Goal: Information Seeking & Learning: Learn about a topic

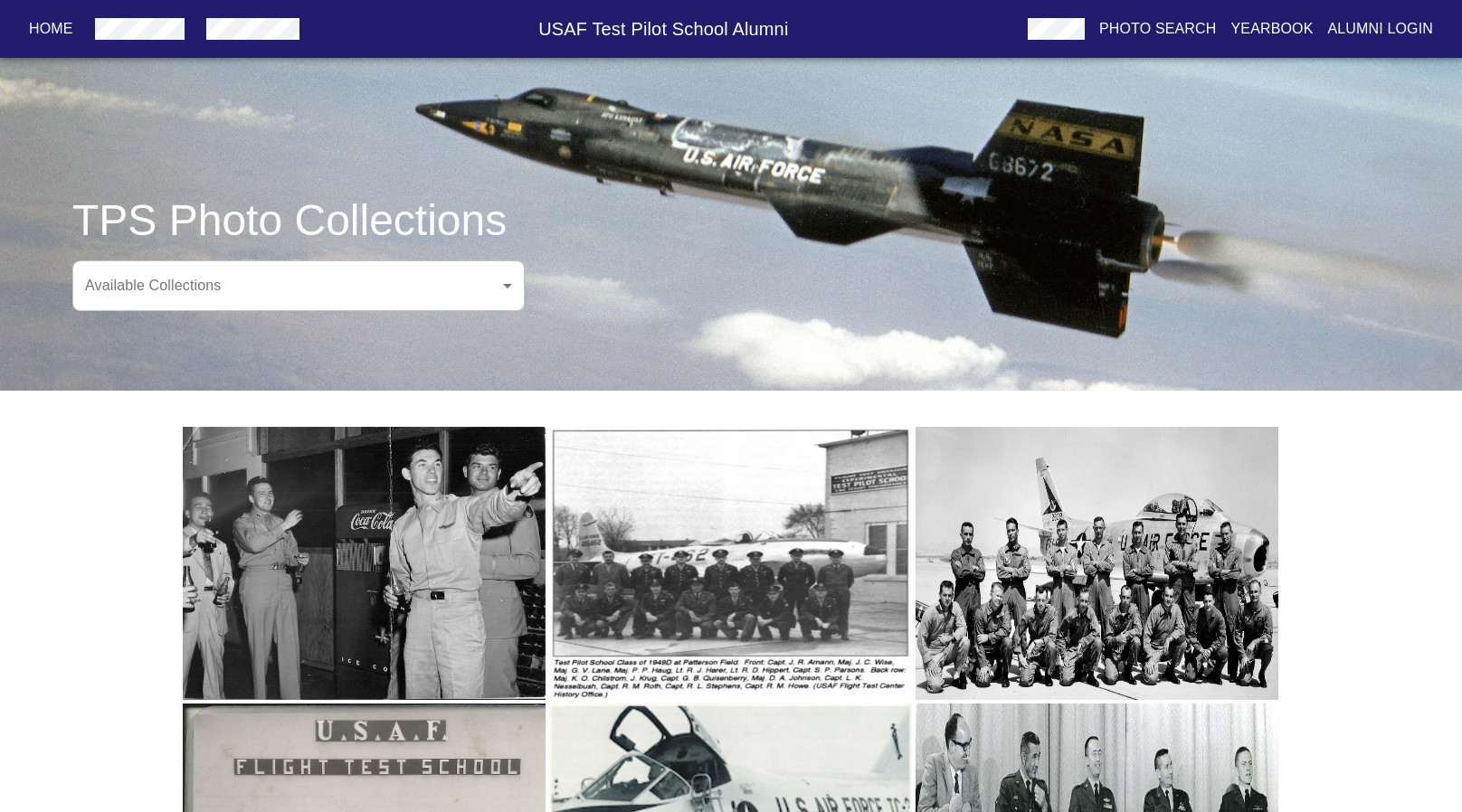
click at [411, 295] on body "Home USAF Test Pilot School Alumni Photo Search Yearbook Alumni Login TPS Photo…" at bounding box center [731, 622] width 1462 height 1187
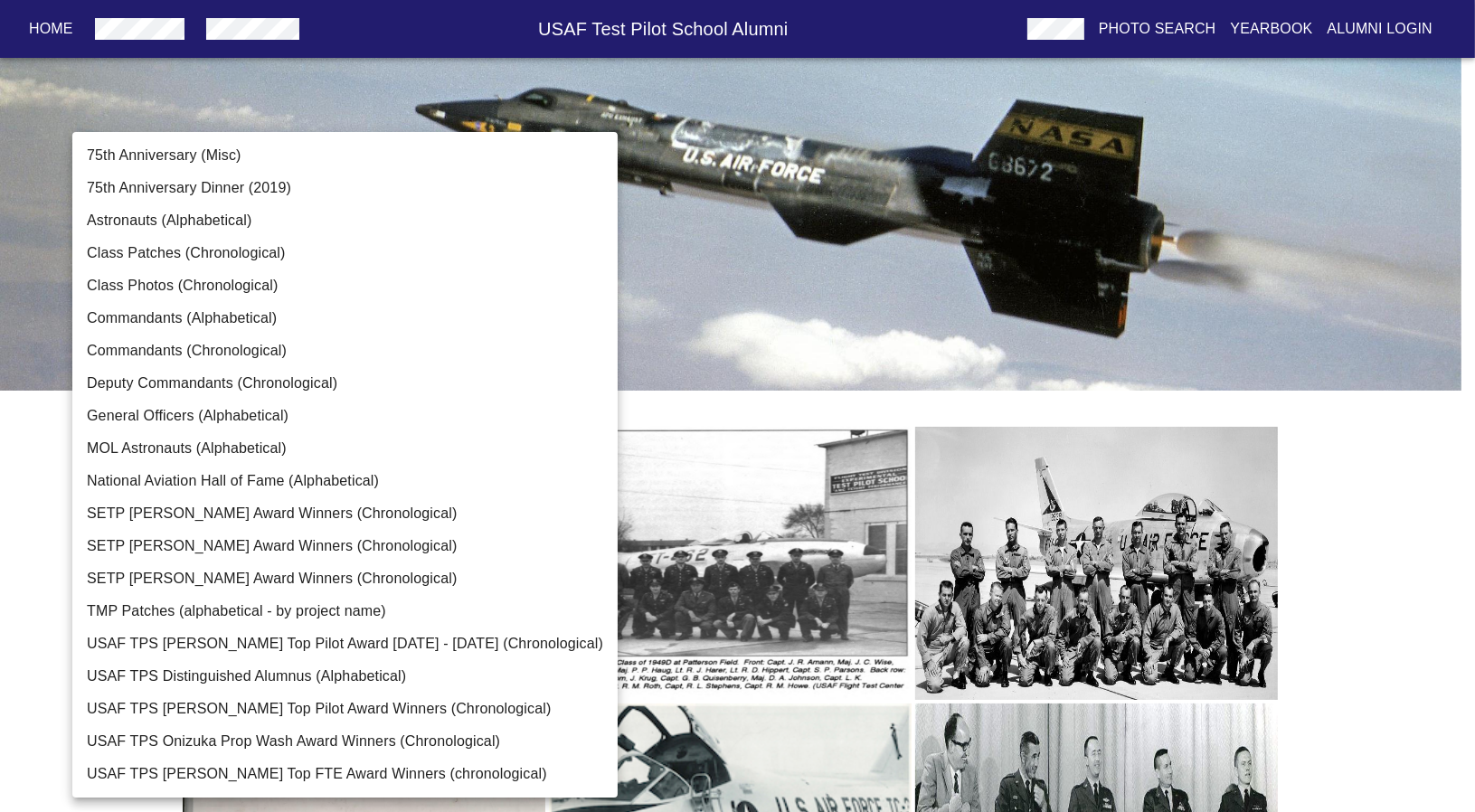
click at [272, 264] on li "Class Patches (Chronological)" at bounding box center [345, 254] width 545 height 33
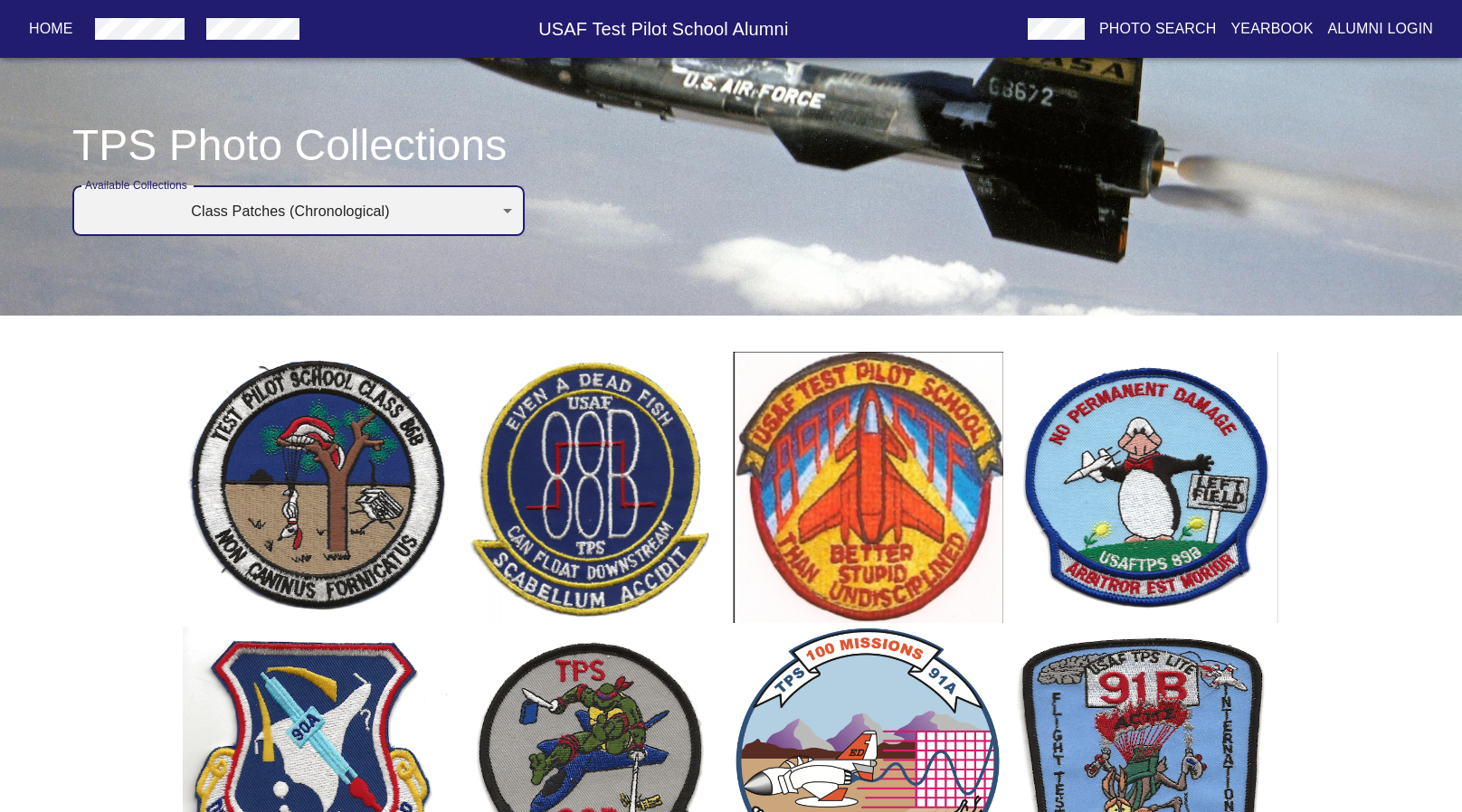
scroll to position [50, 0]
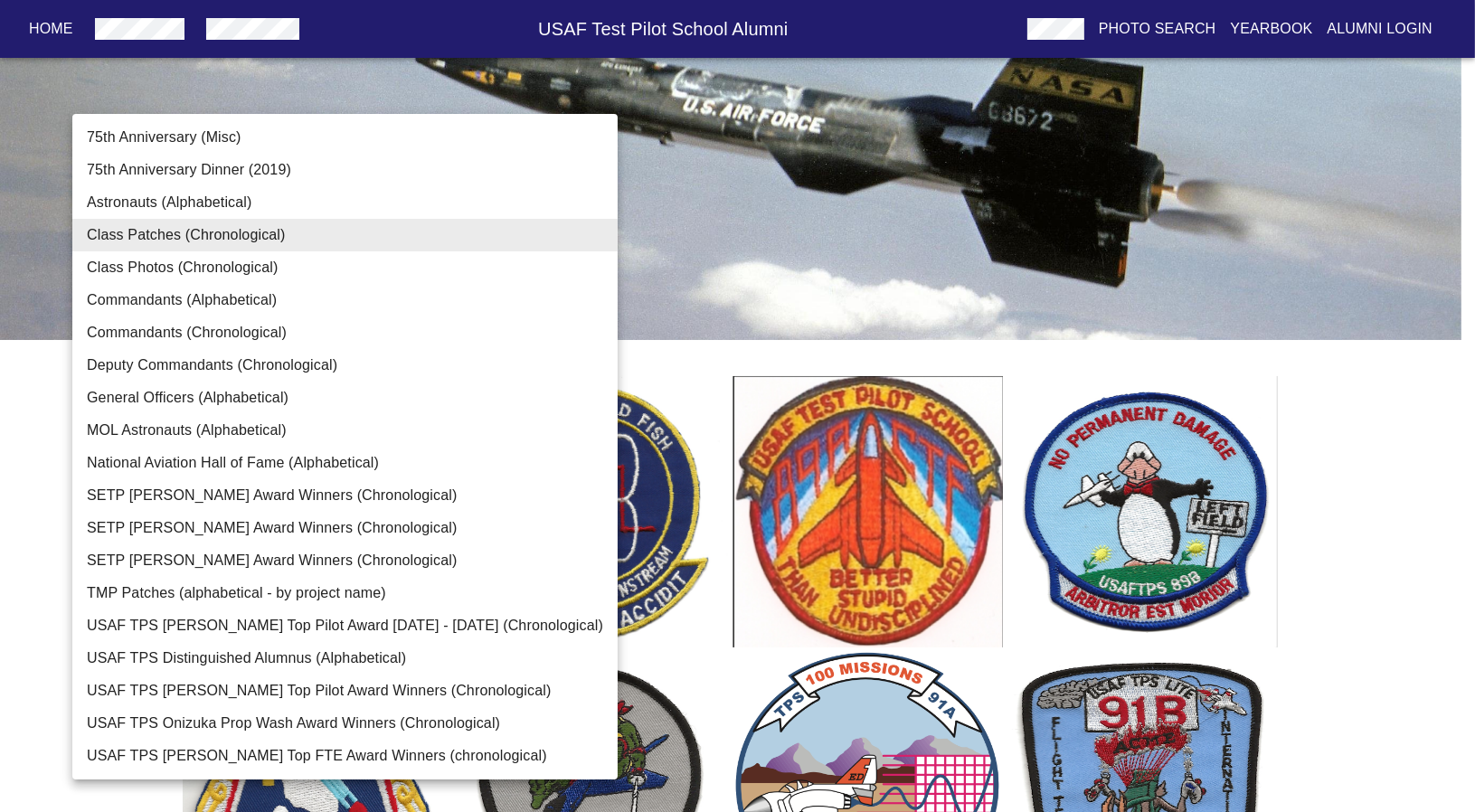
click at [239, 194] on li "Astronauts (Alphabetical)" at bounding box center [345, 202] width 545 height 33
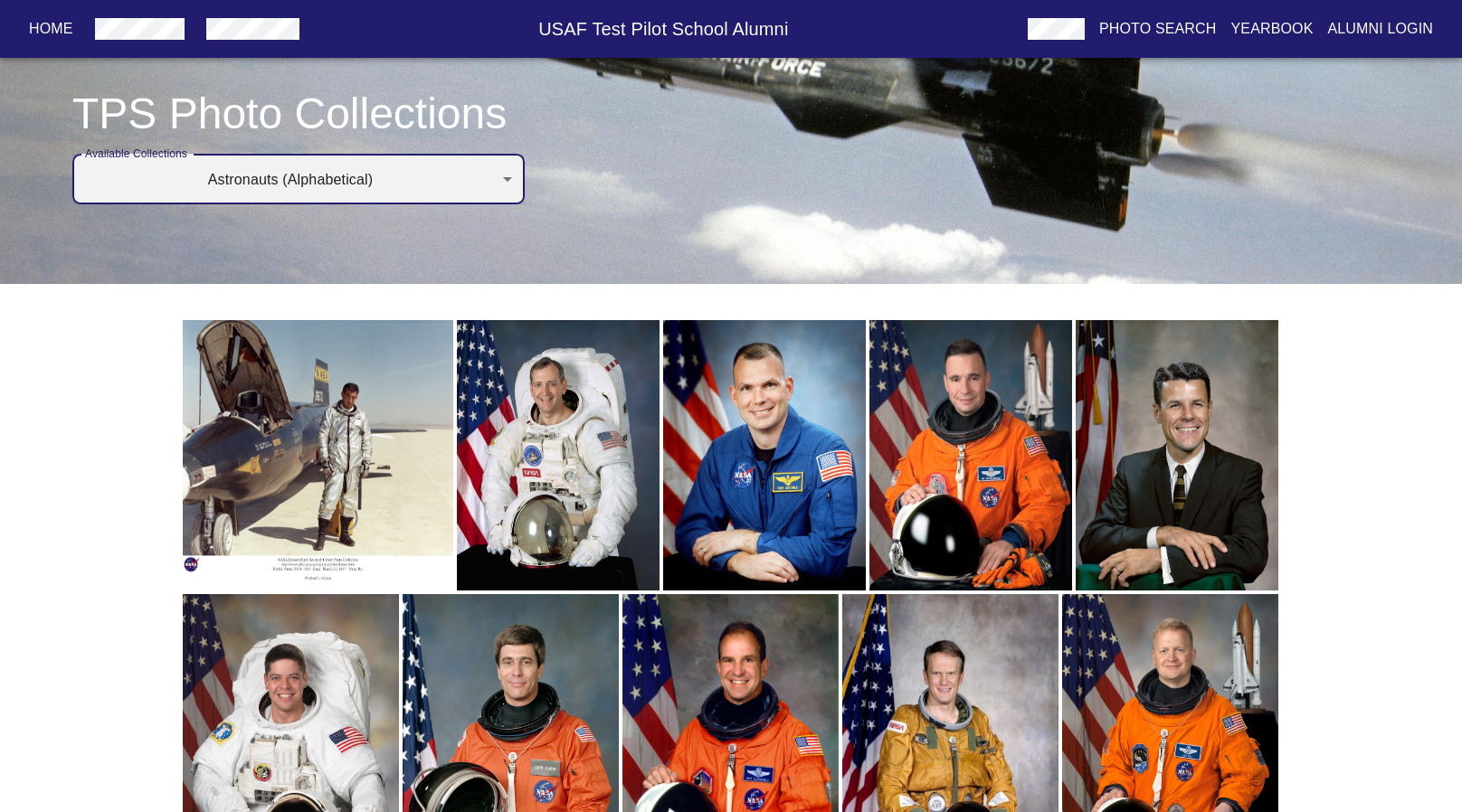
scroll to position [0, 0]
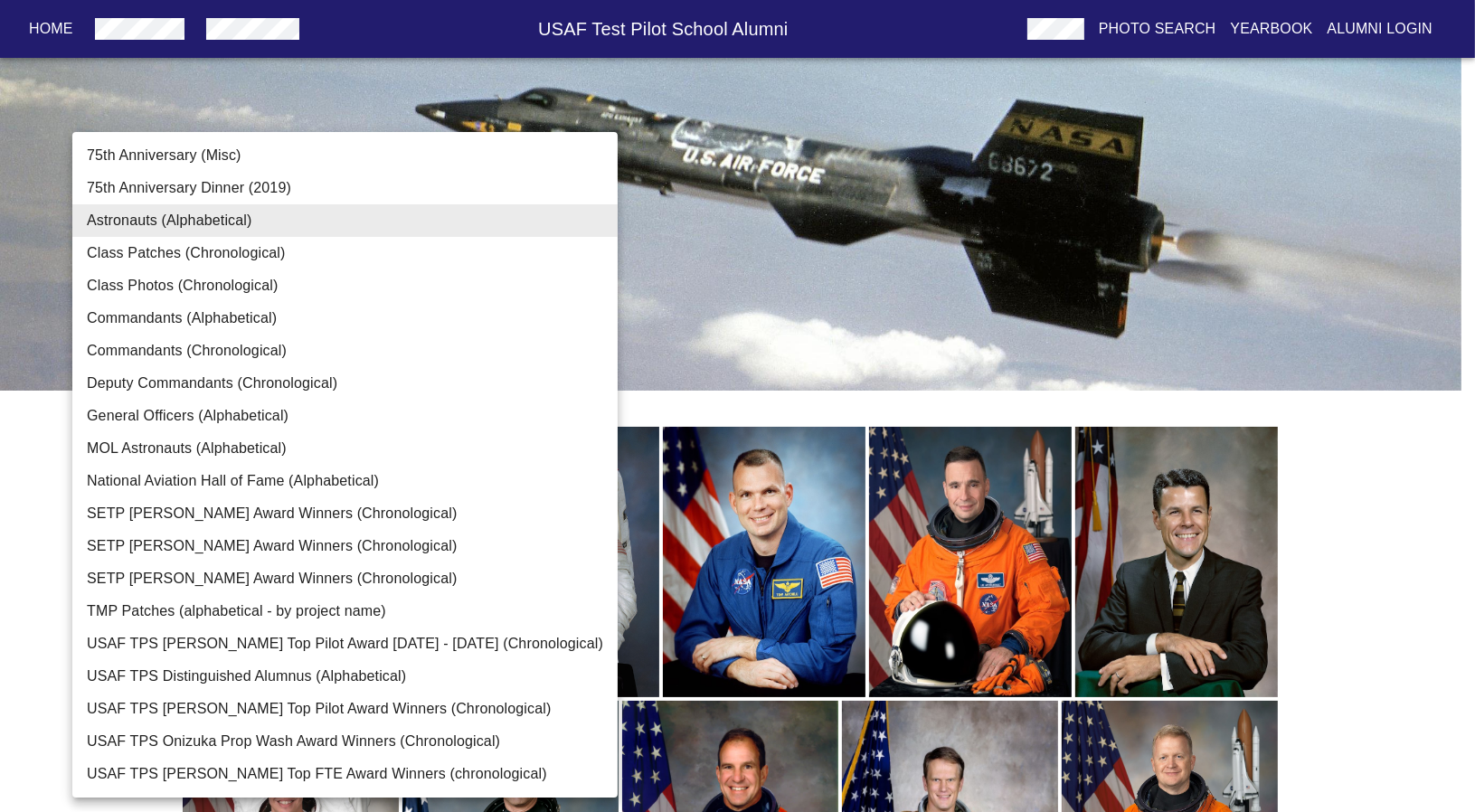
drag, startPoint x: 359, startPoint y: 295, endPoint x: 261, endPoint y: 298, distance: 98.0
click at [261, 298] on li "Class Photos (Chronological)" at bounding box center [345, 286] width 545 height 33
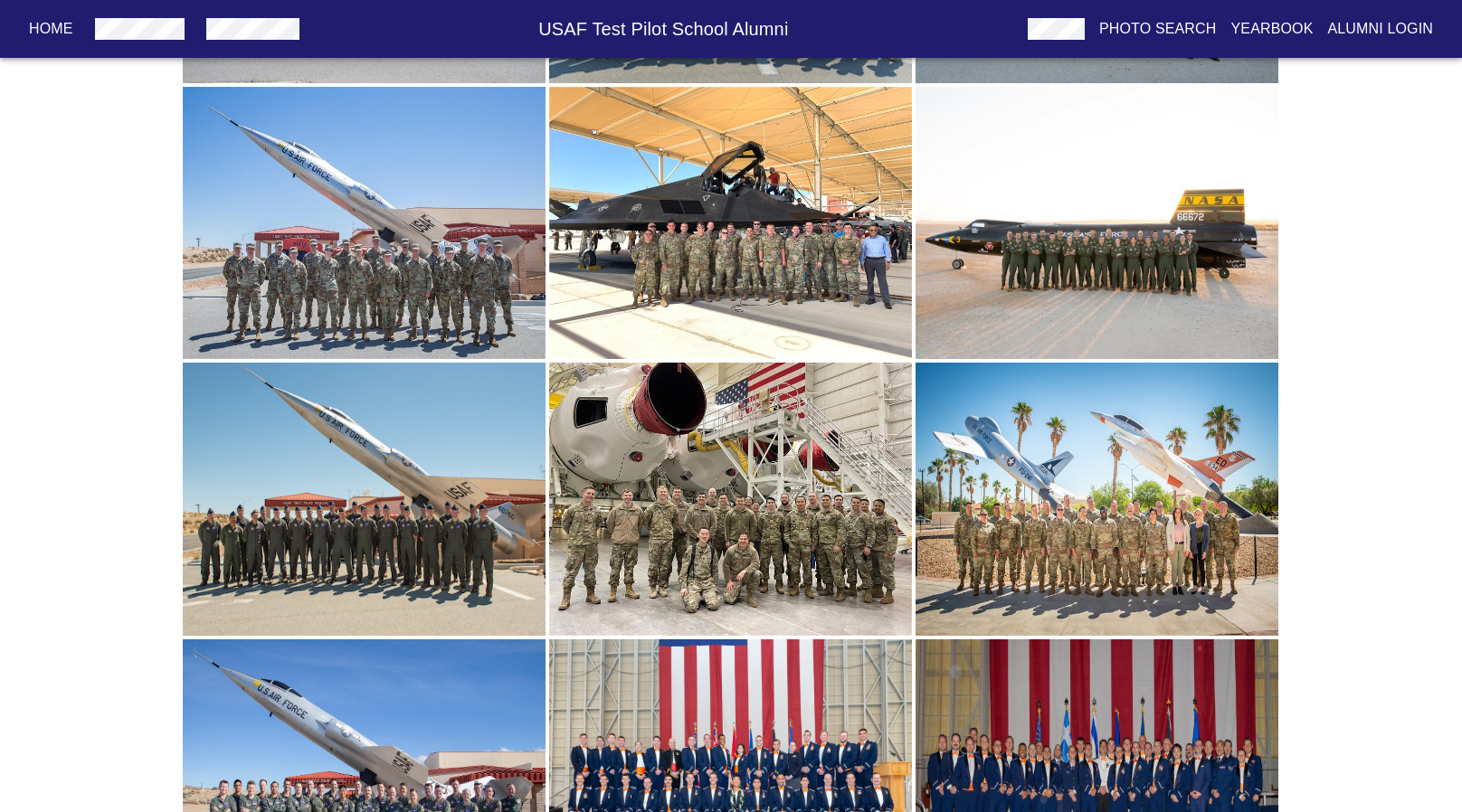
scroll to position [6234, 0]
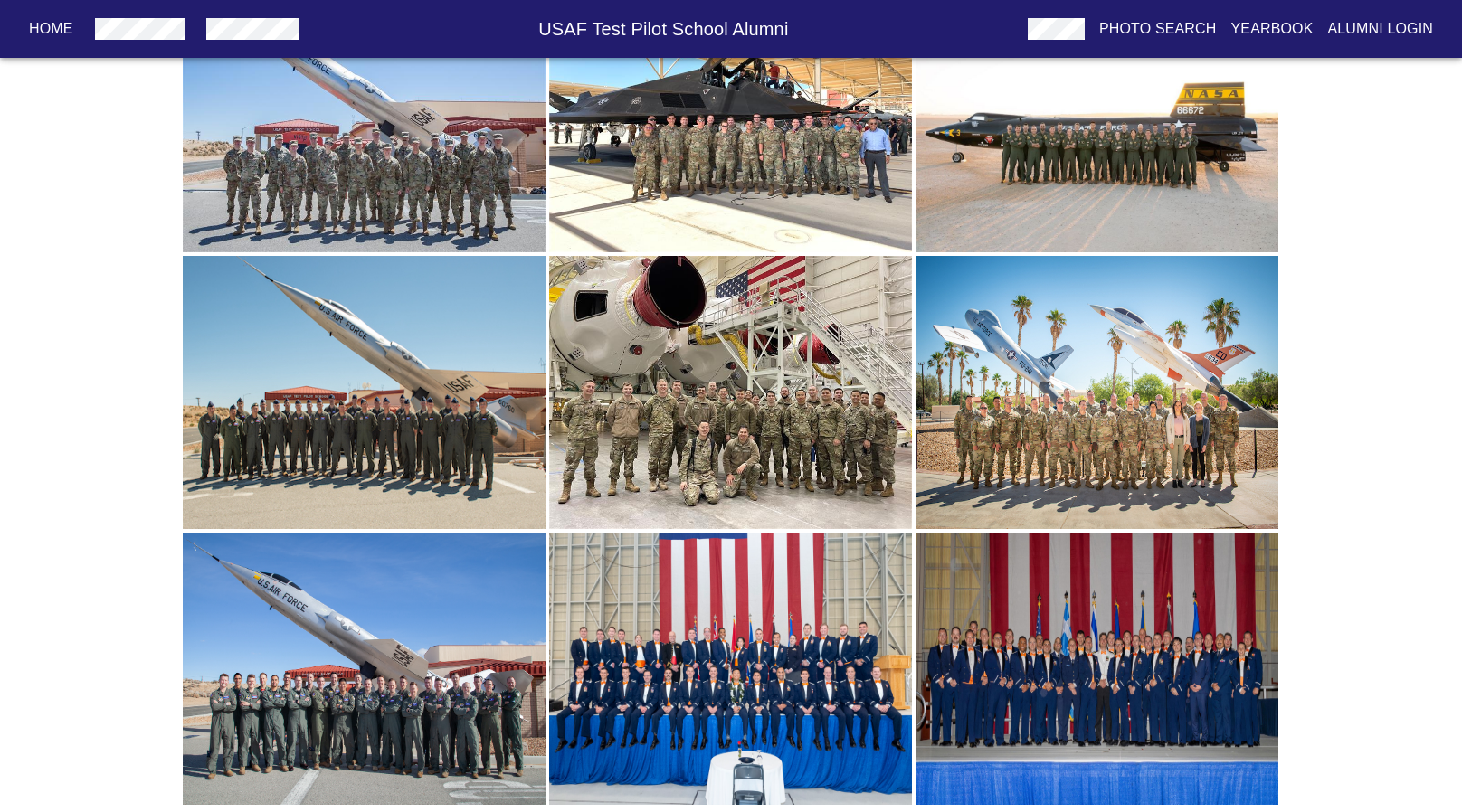
click at [1026, 623] on img "button" at bounding box center [1096, 669] width 363 height 273
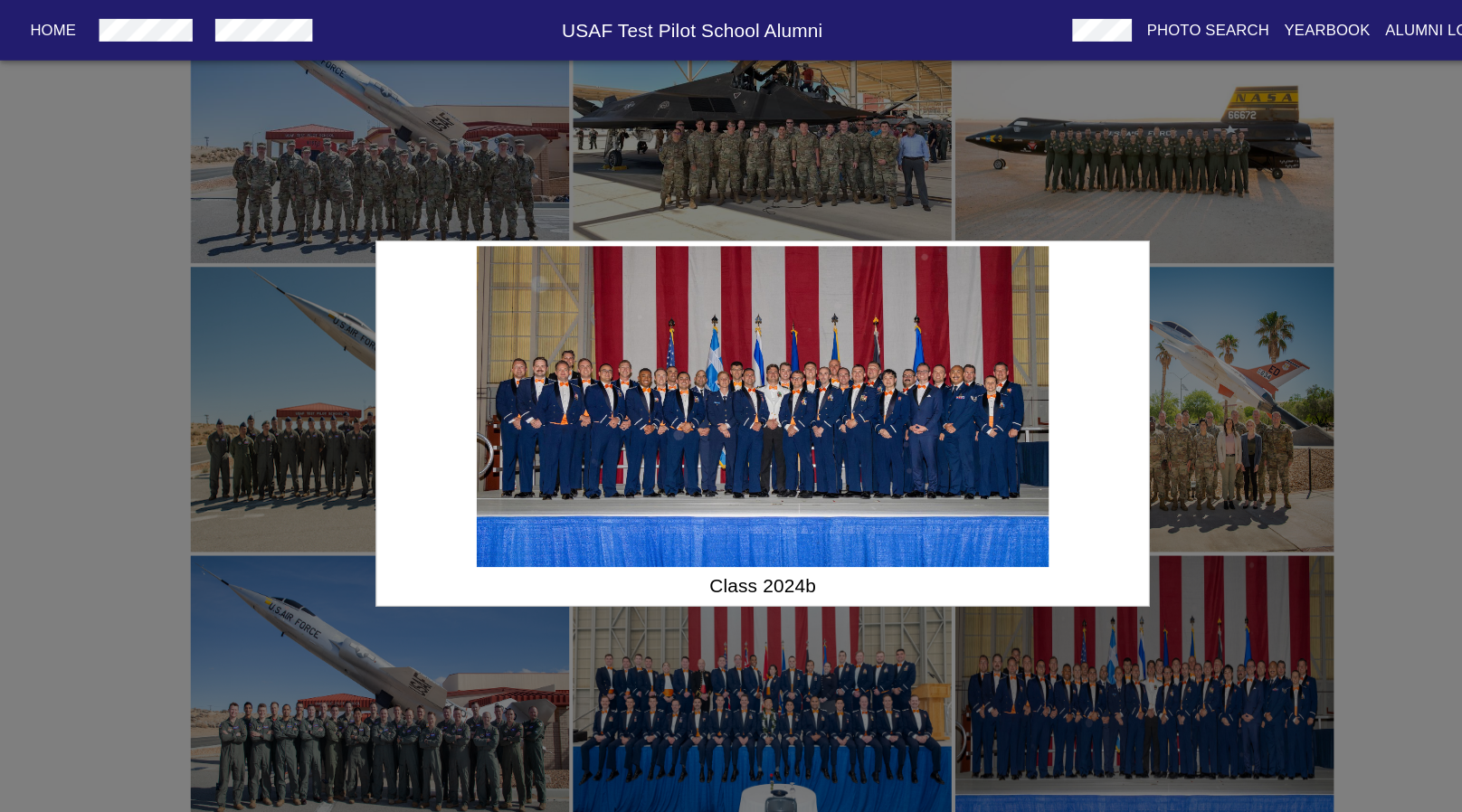
scroll to position [6213, 0]
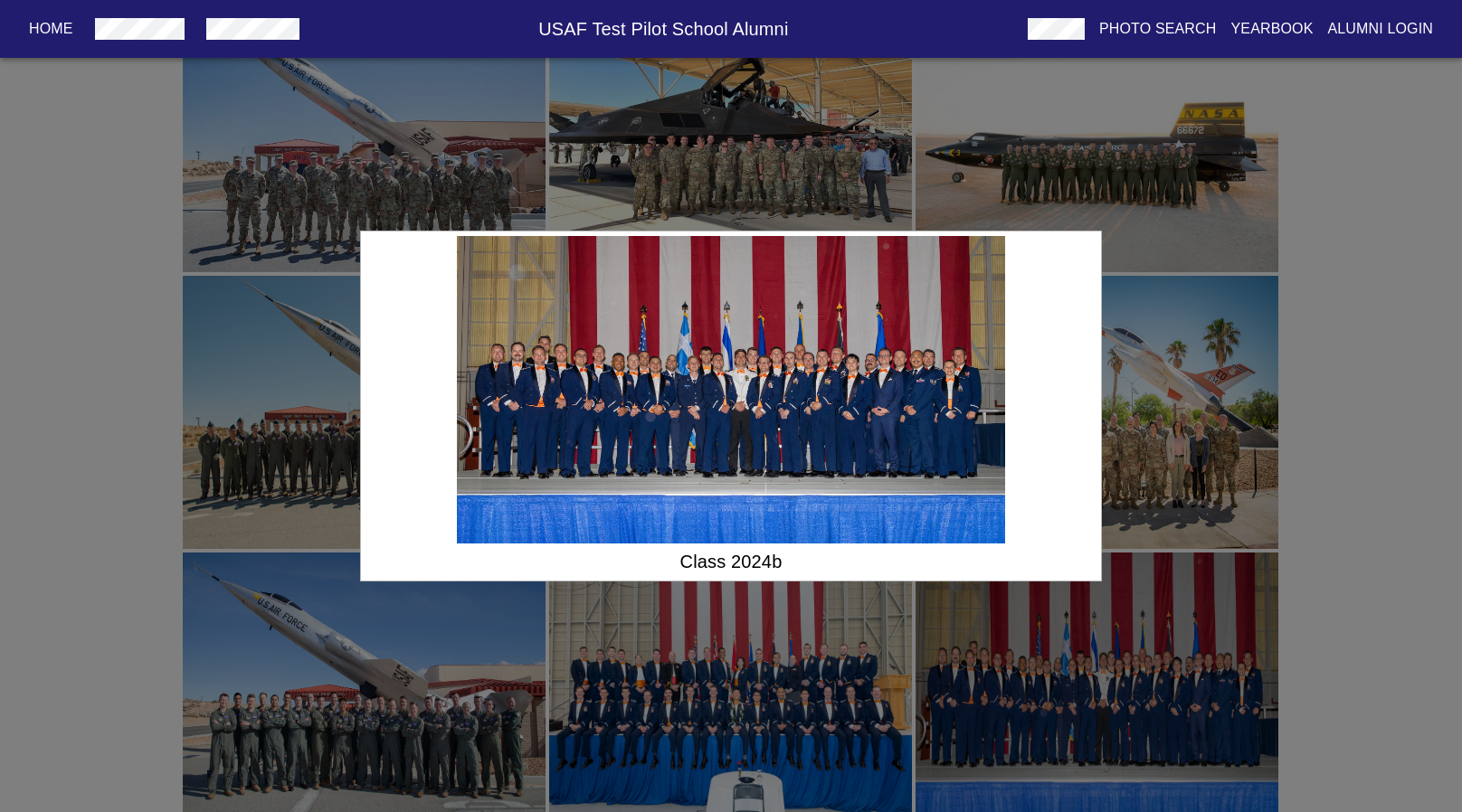
click at [1252, 442] on div "Class 2024b" at bounding box center [731, 406] width 1462 height 812
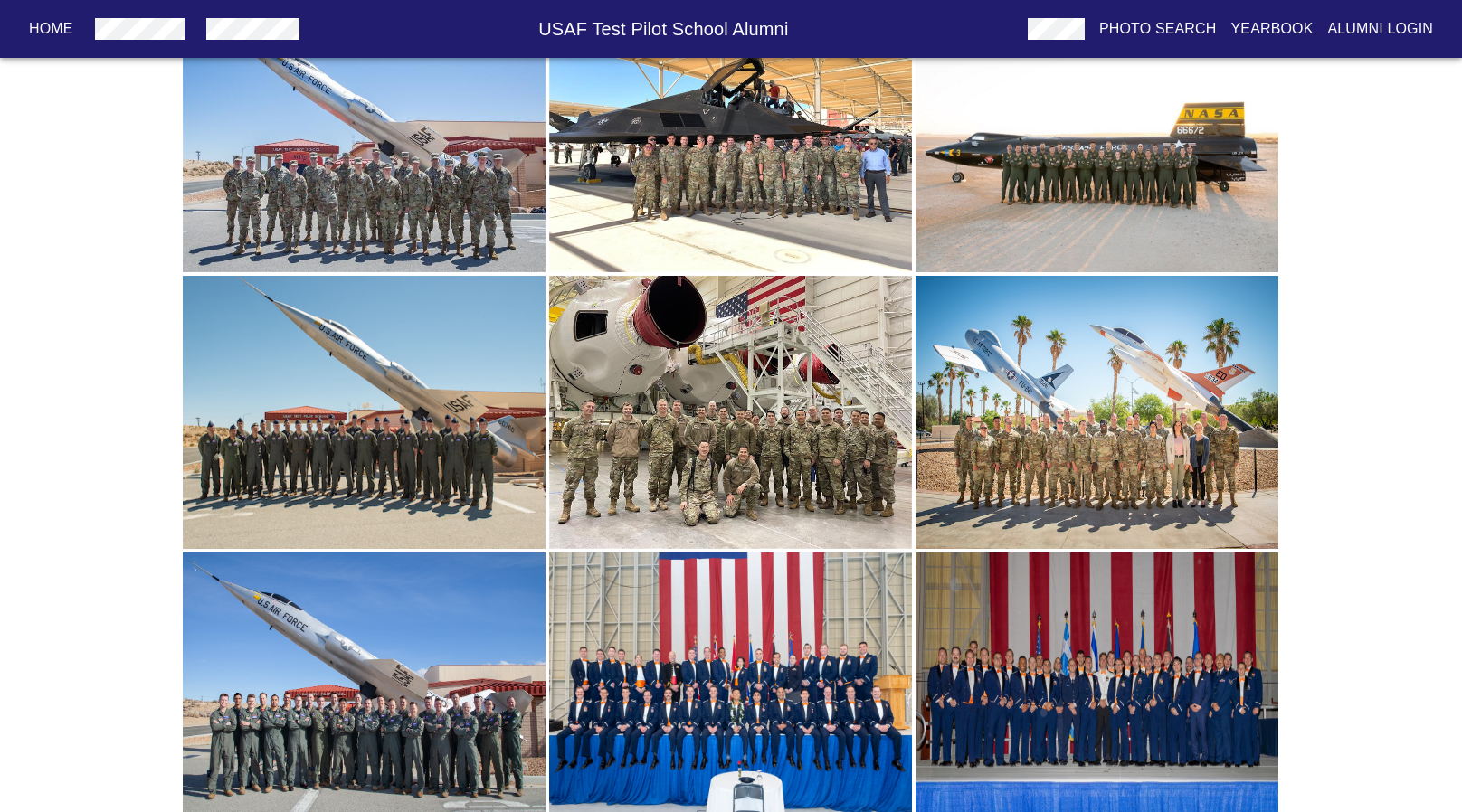
click at [479, 647] on img "button" at bounding box center [364, 689] width 363 height 273
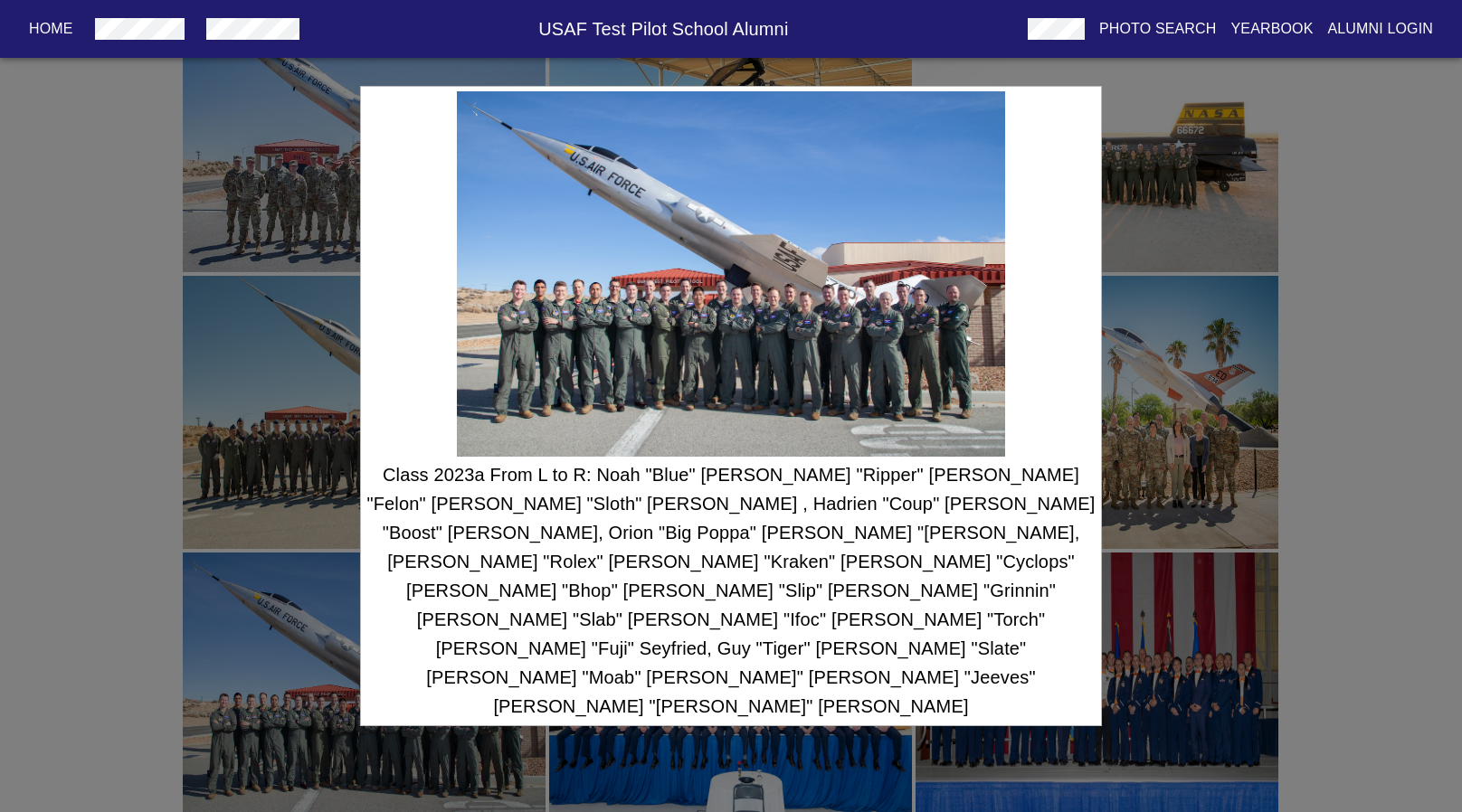
click at [1158, 331] on div "Class 2023a From L to R: Noah "Blue" [PERSON_NAME] "Ripper" [PERSON_NAME] "Felo…" at bounding box center [731, 406] width 1462 height 812
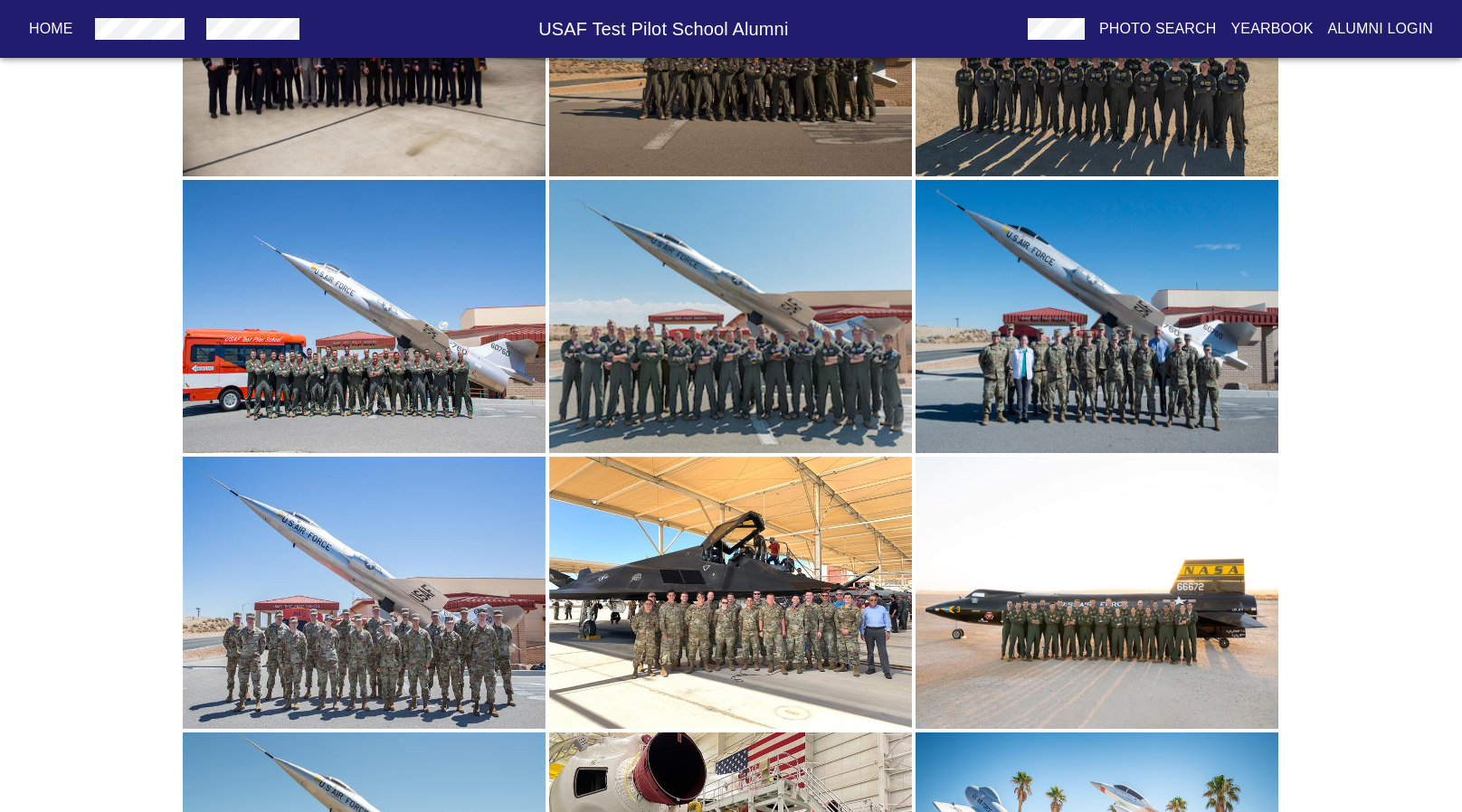
scroll to position [5753, 0]
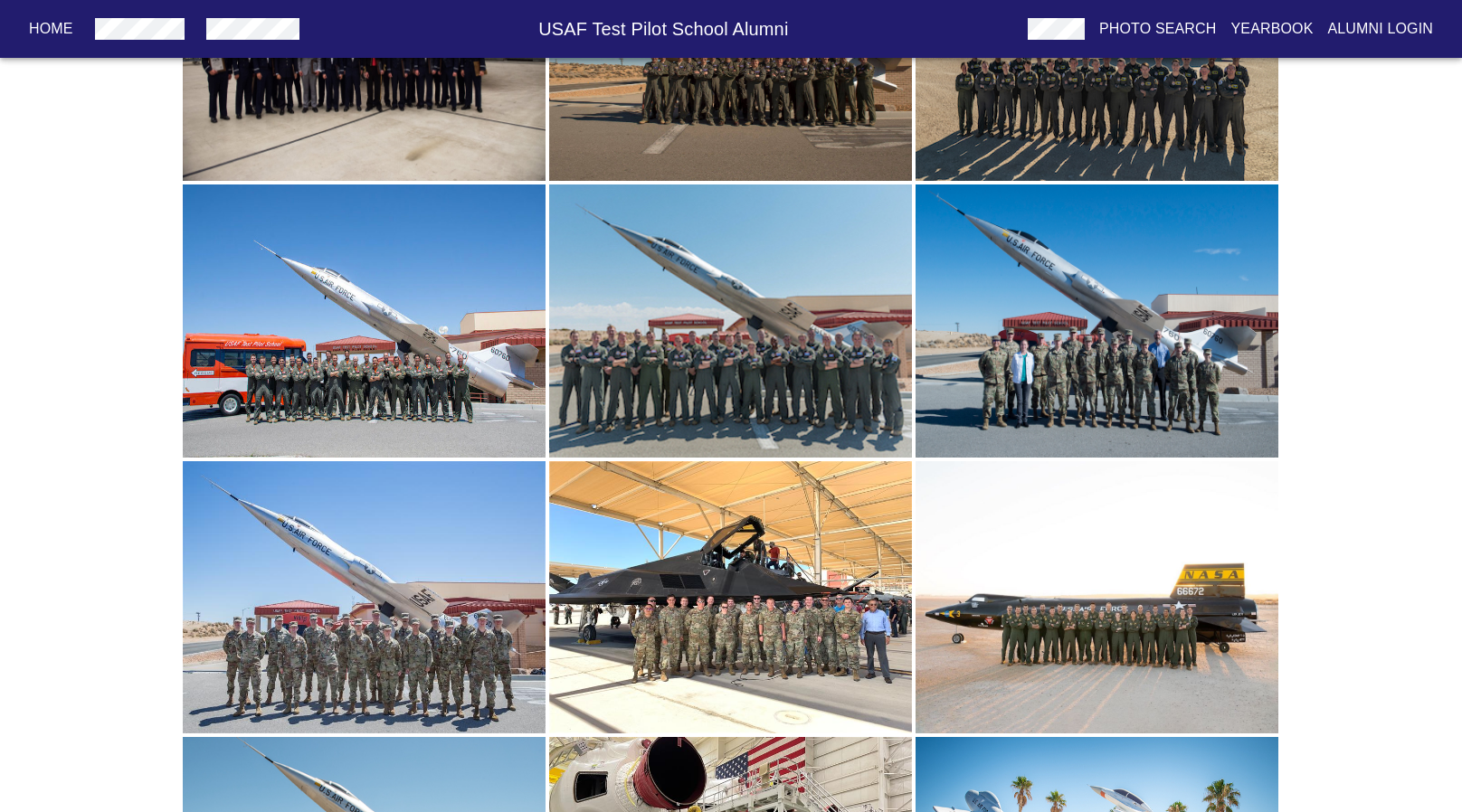
click at [812, 523] on img "button" at bounding box center [730, 597] width 363 height 273
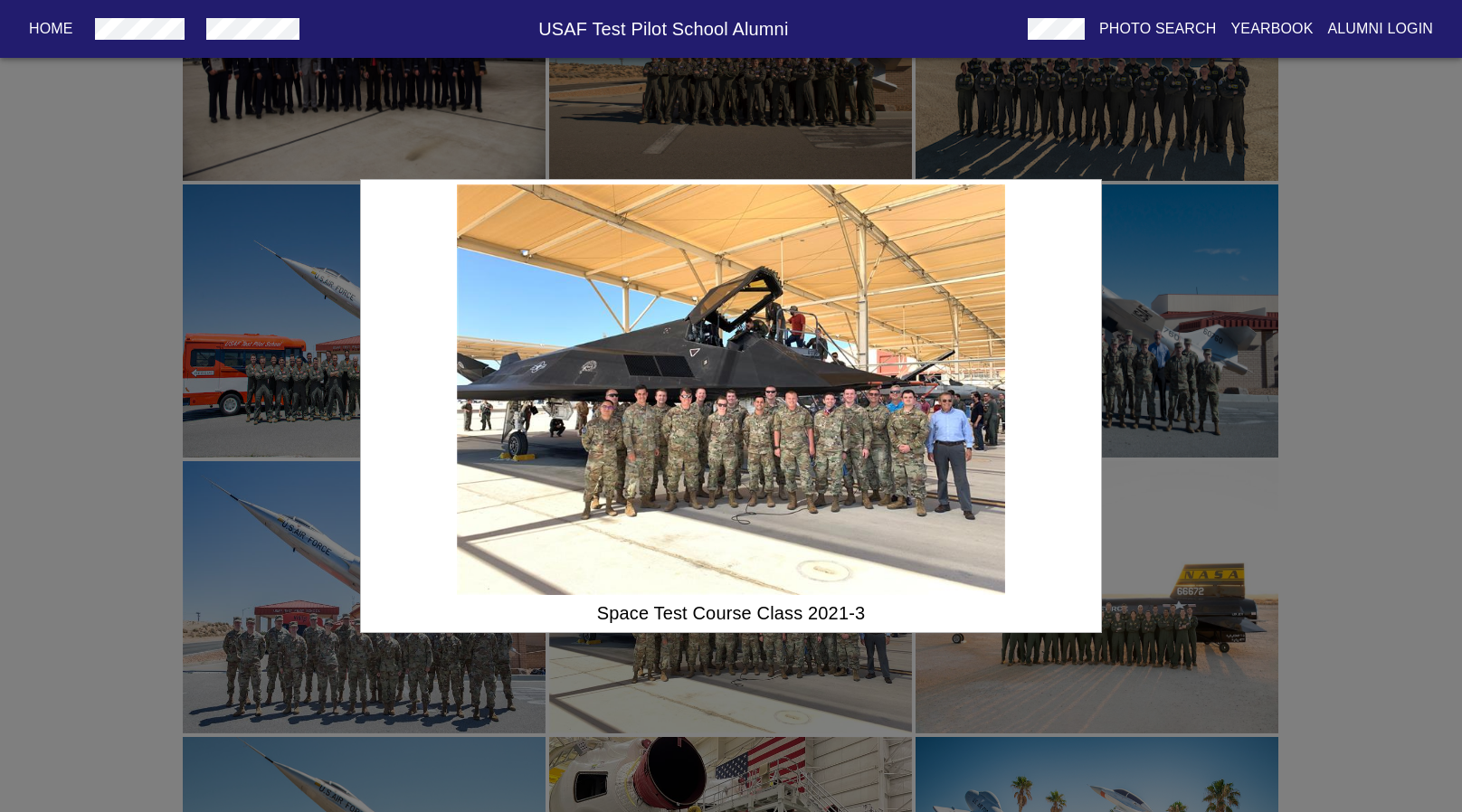
click at [1274, 379] on div "Space Test Course Class 2021-3" at bounding box center [731, 406] width 1462 height 812
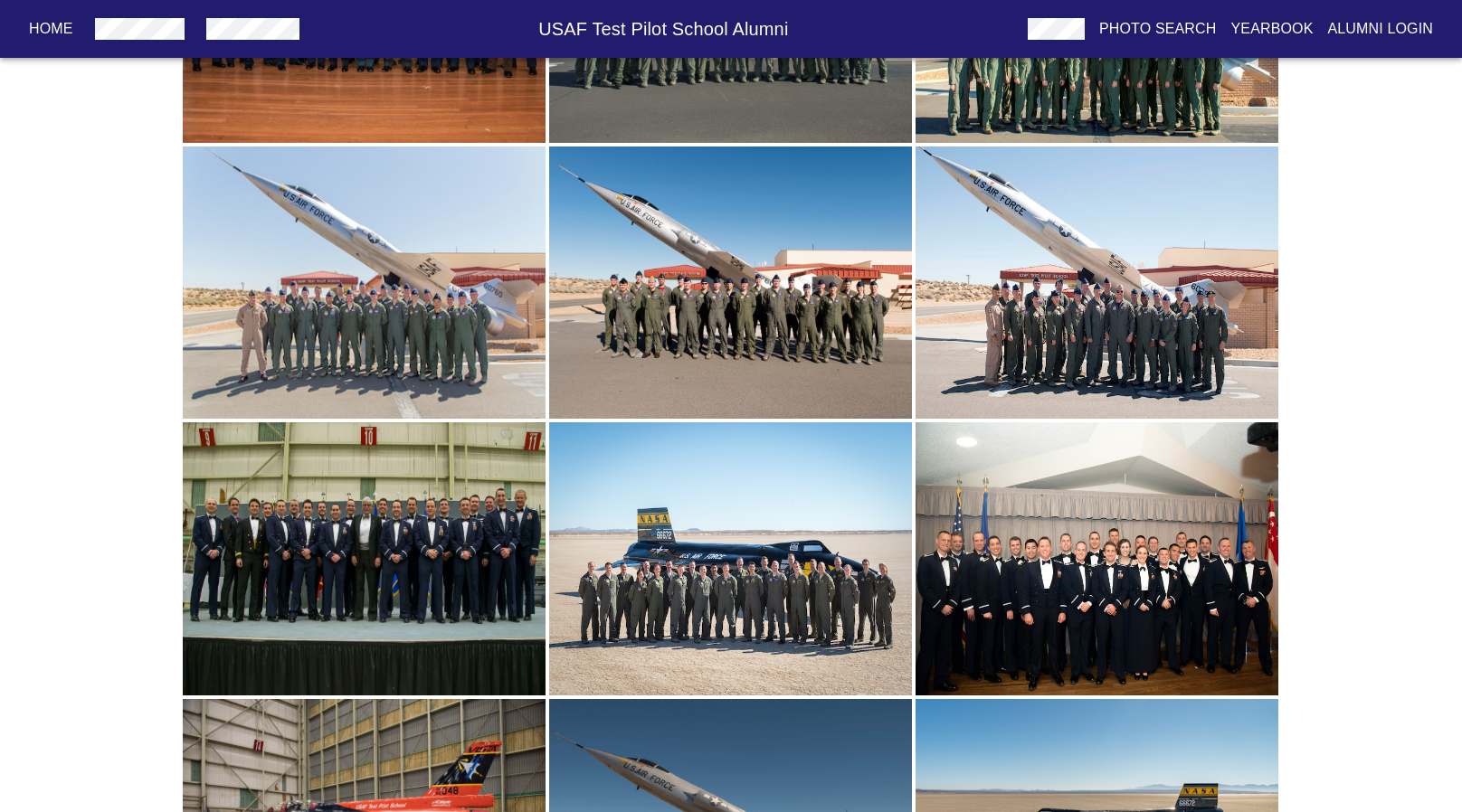
scroll to position [4958, 0]
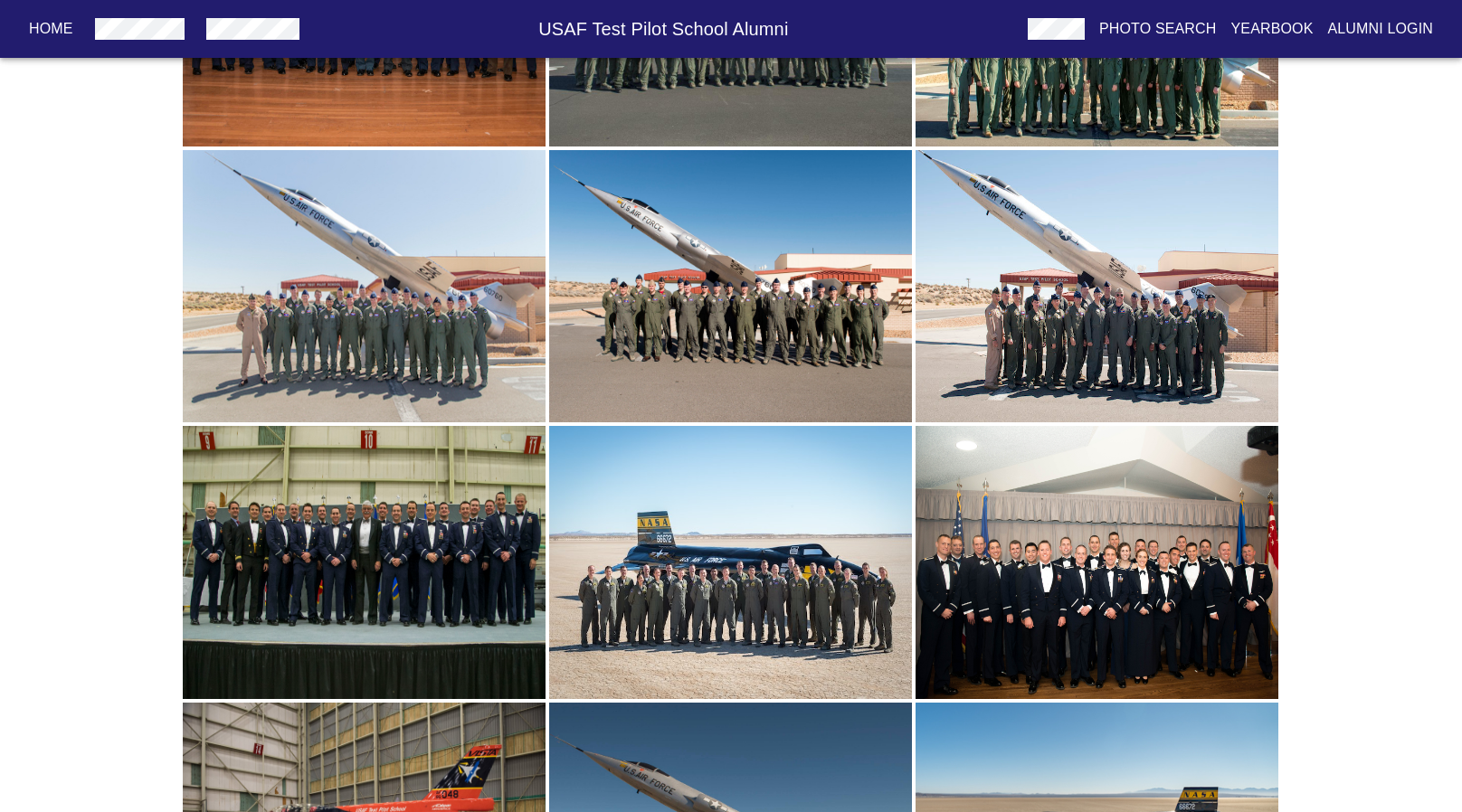
click at [1140, 354] on img "button" at bounding box center [1096, 286] width 363 height 273
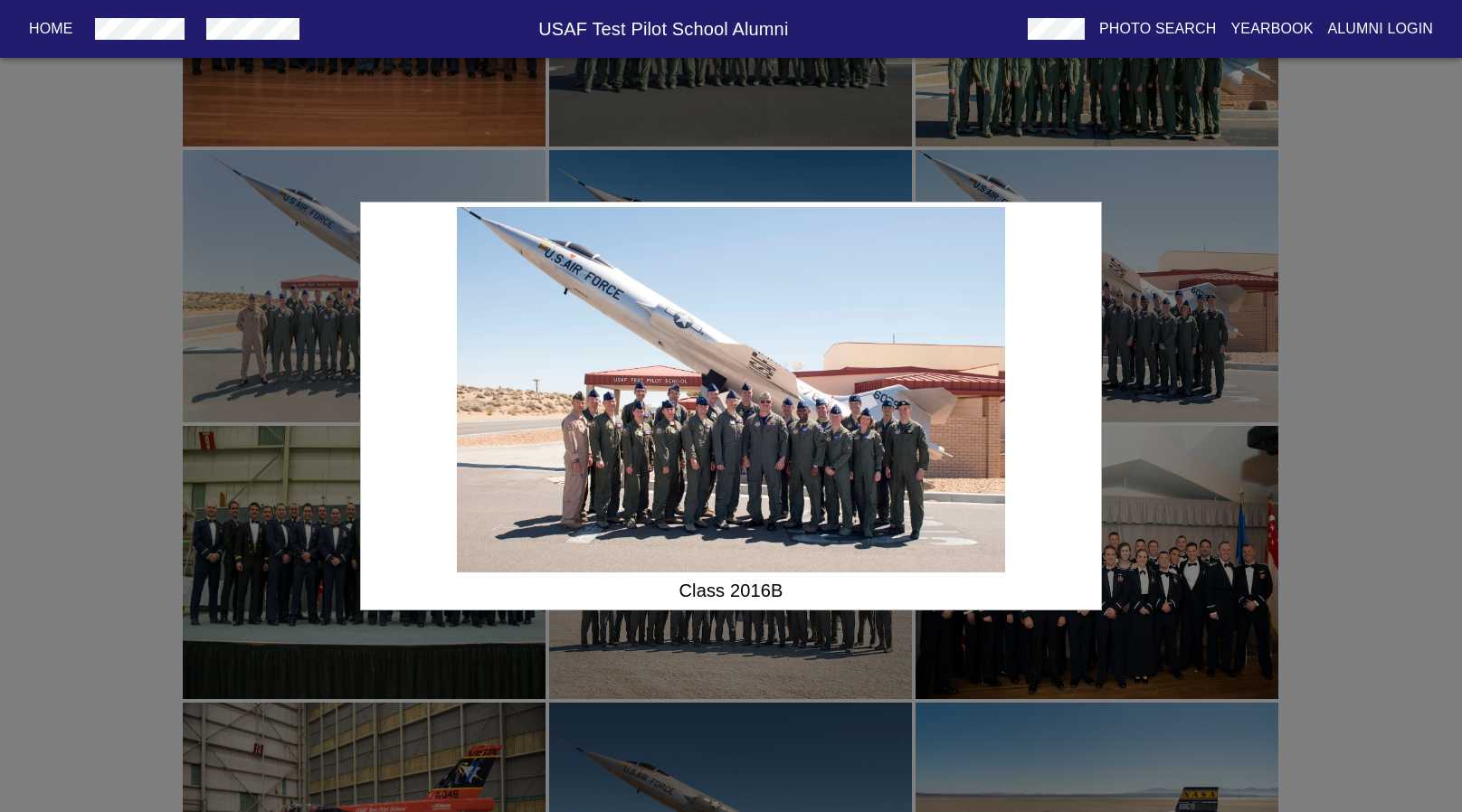
click at [1241, 381] on div "Class 2016B" at bounding box center [731, 406] width 1462 height 812
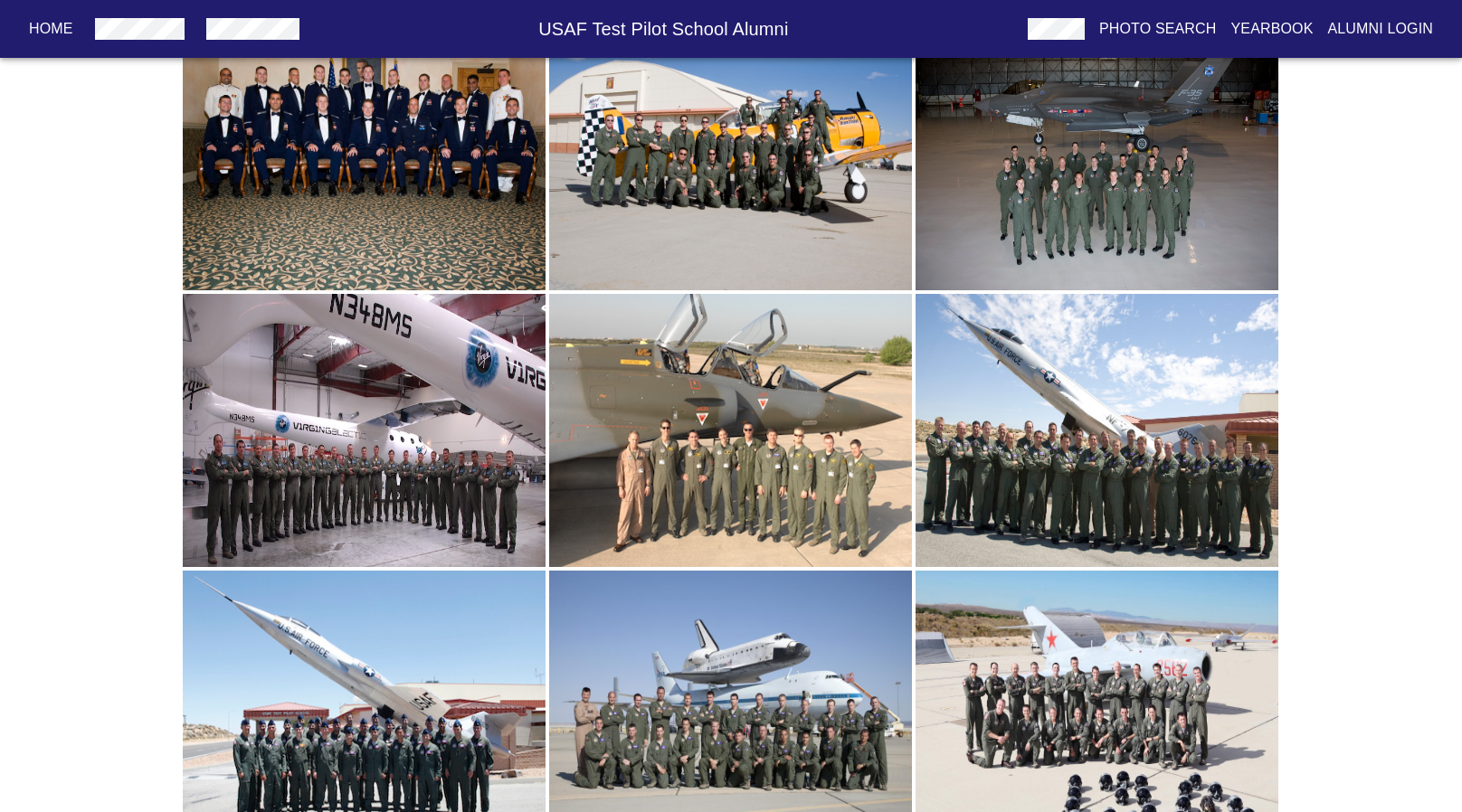
click at [739, 433] on img "button" at bounding box center [730, 431] width 363 height 273
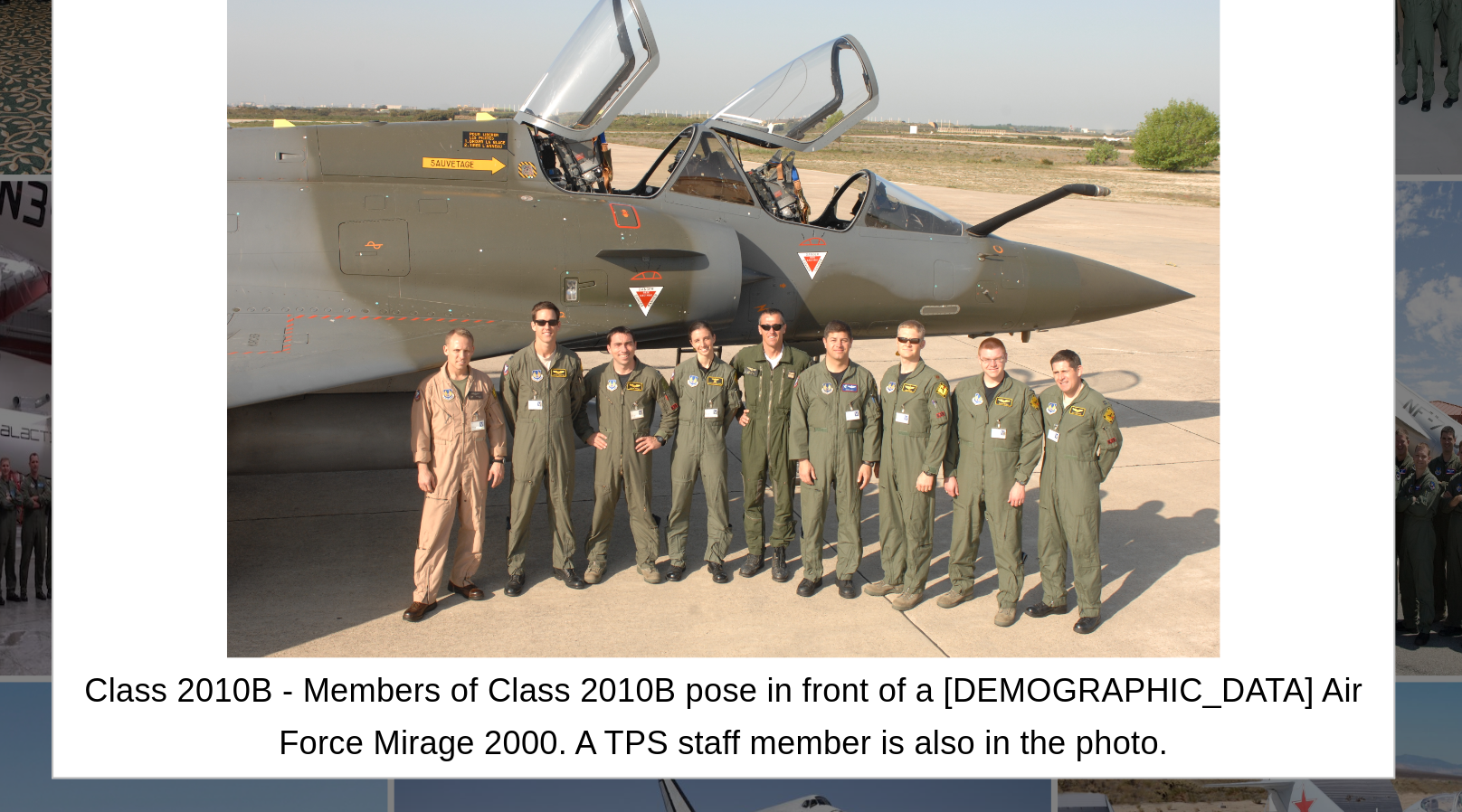
scroll to position [3985, 0]
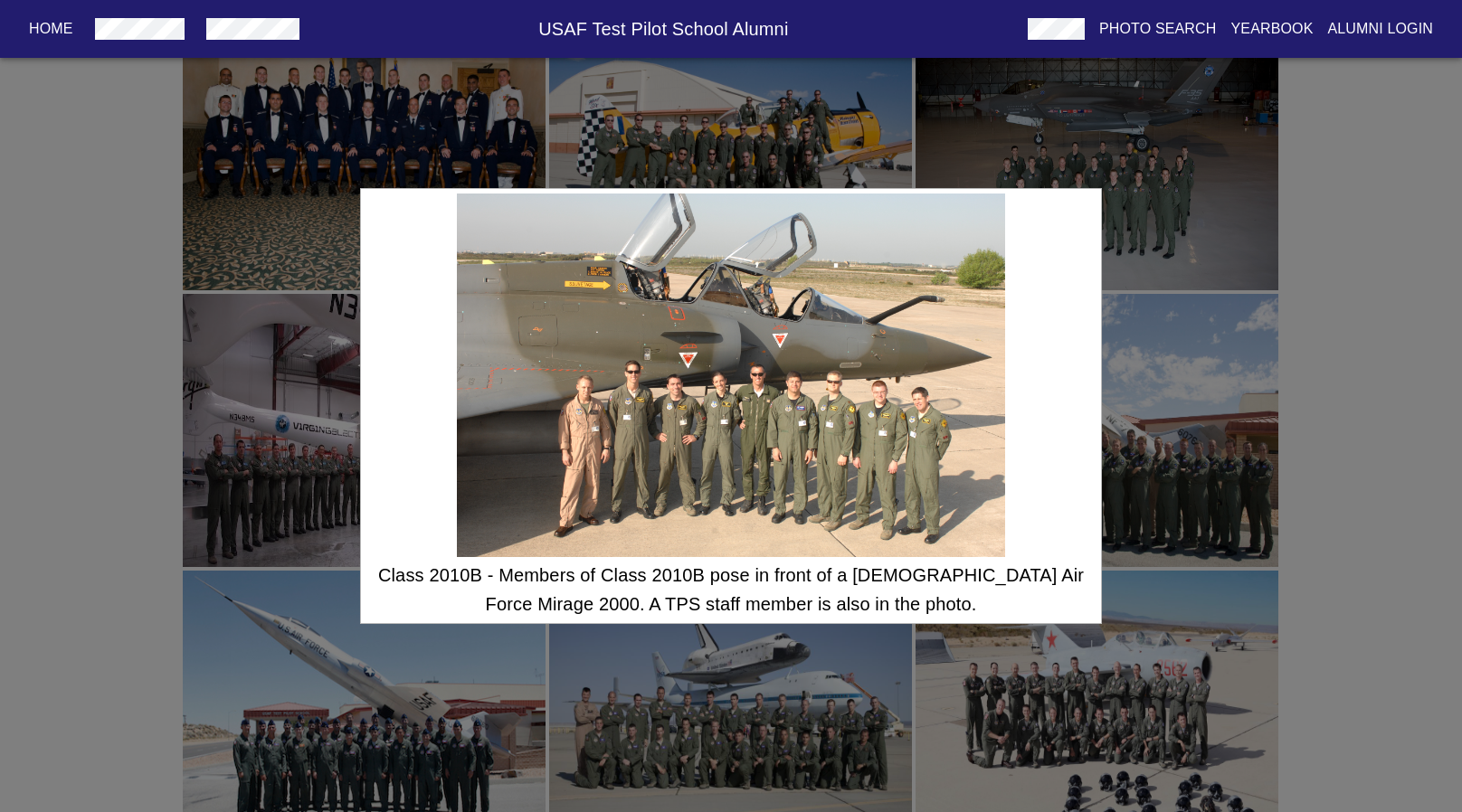
click at [1173, 385] on div "Class 2010B - Members of Class 2010B pose in front of a [DEMOGRAPHIC_DATA] Air …" at bounding box center [731, 406] width 1462 height 812
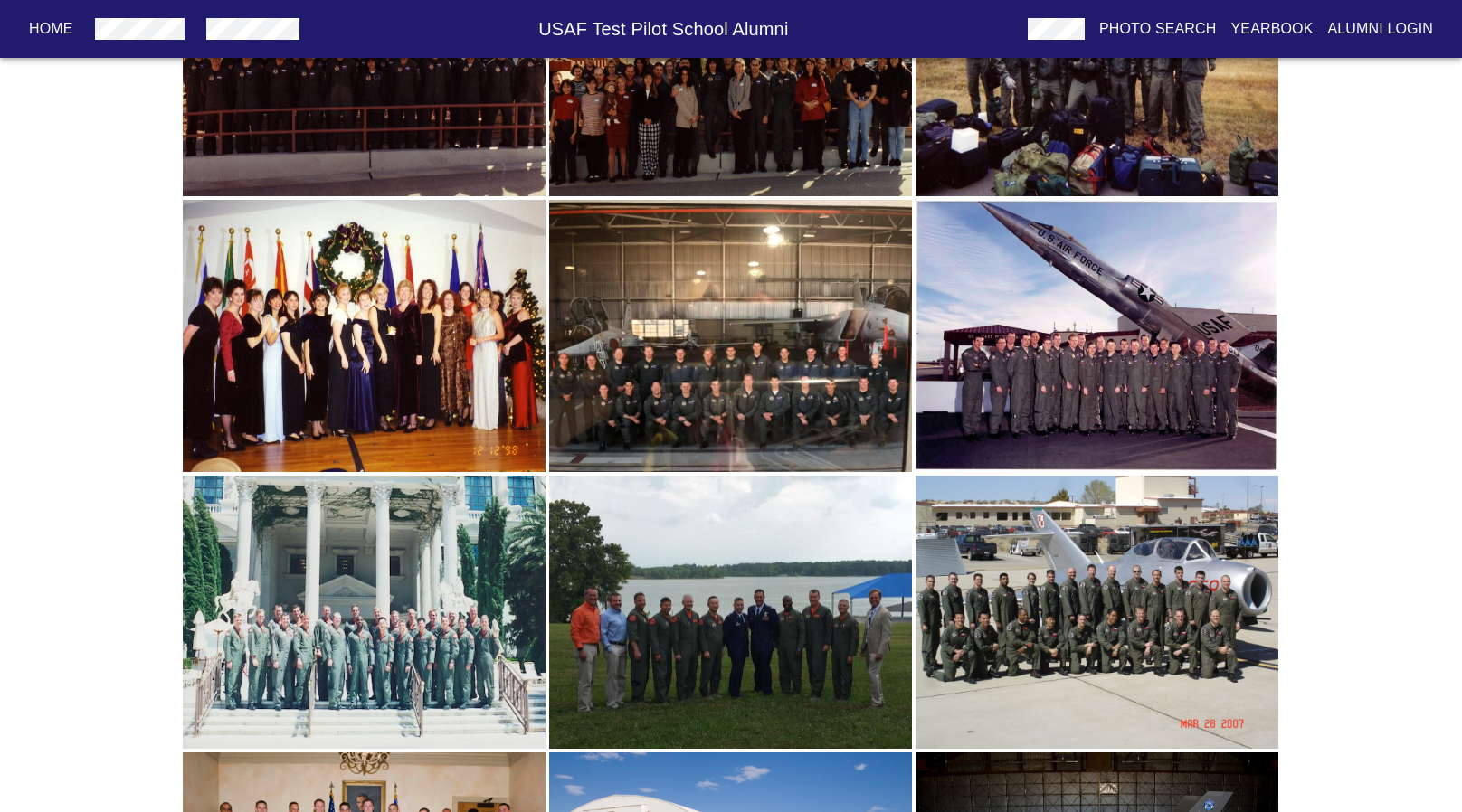
scroll to position [3019, 0]
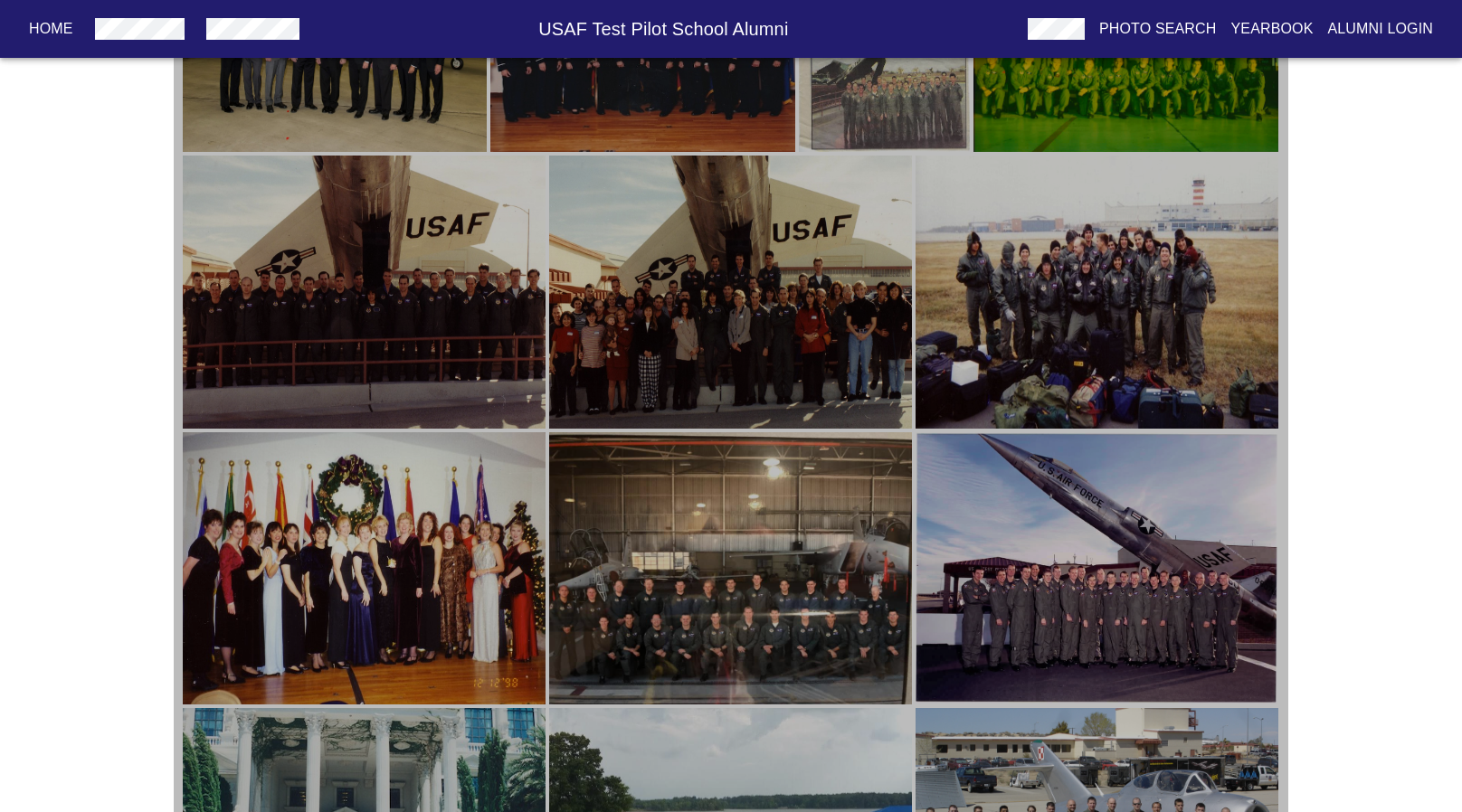
click at [814, 352] on img "button" at bounding box center [730, 292] width 363 height 273
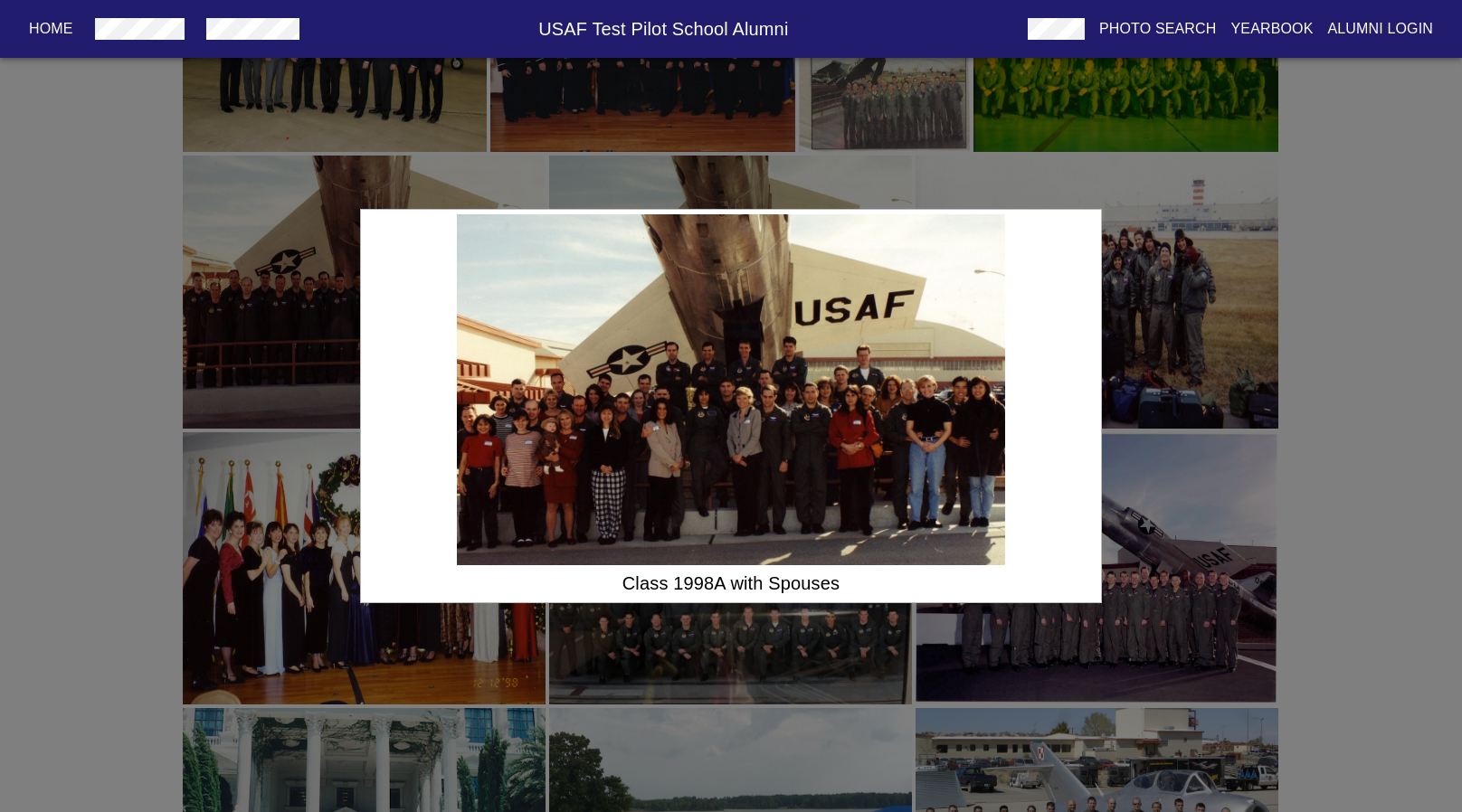
click at [1159, 311] on div "Class 1998A with Spouses" at bounding box center [731, 406] width 1462 height 812
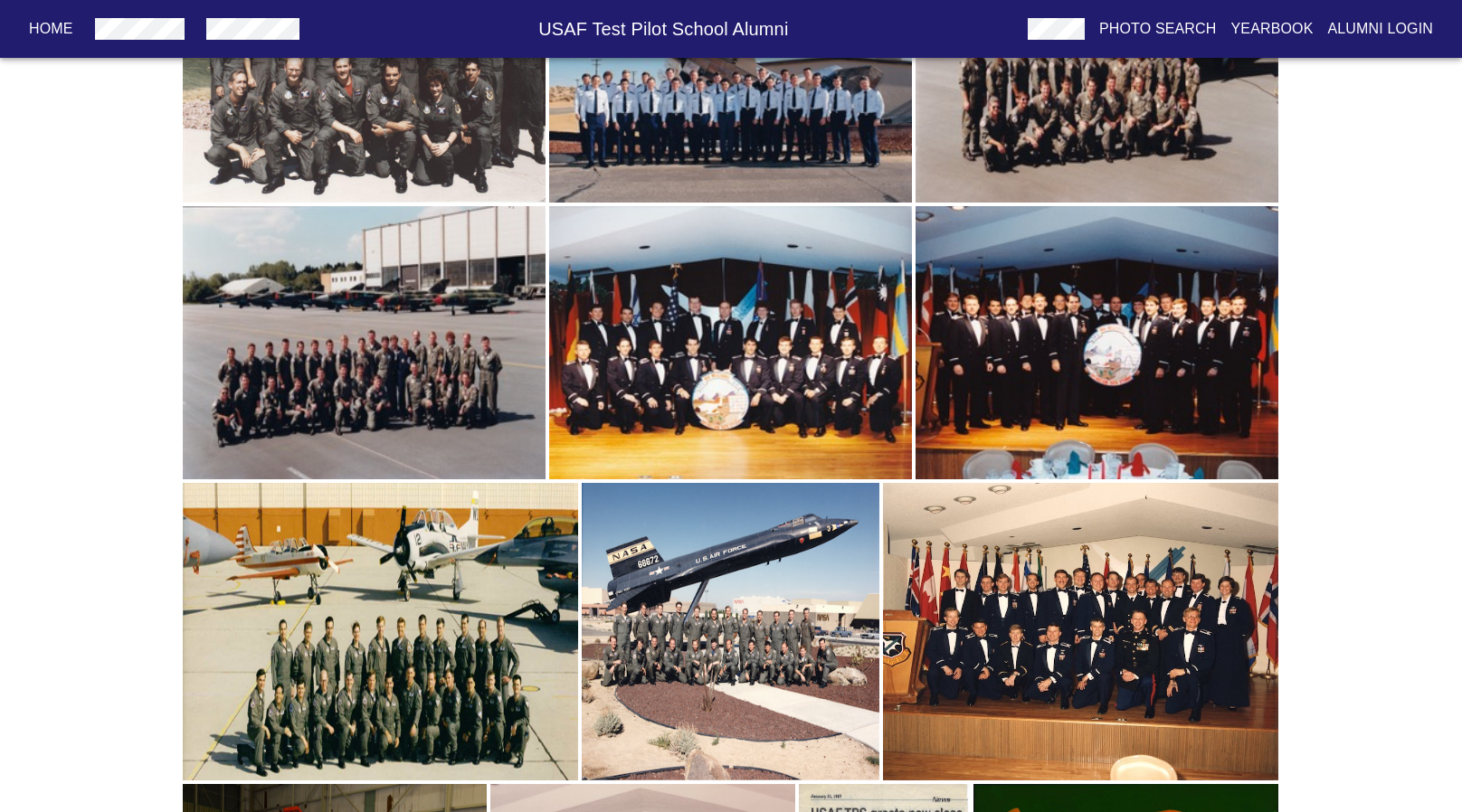
scroll to position [2099, 0]
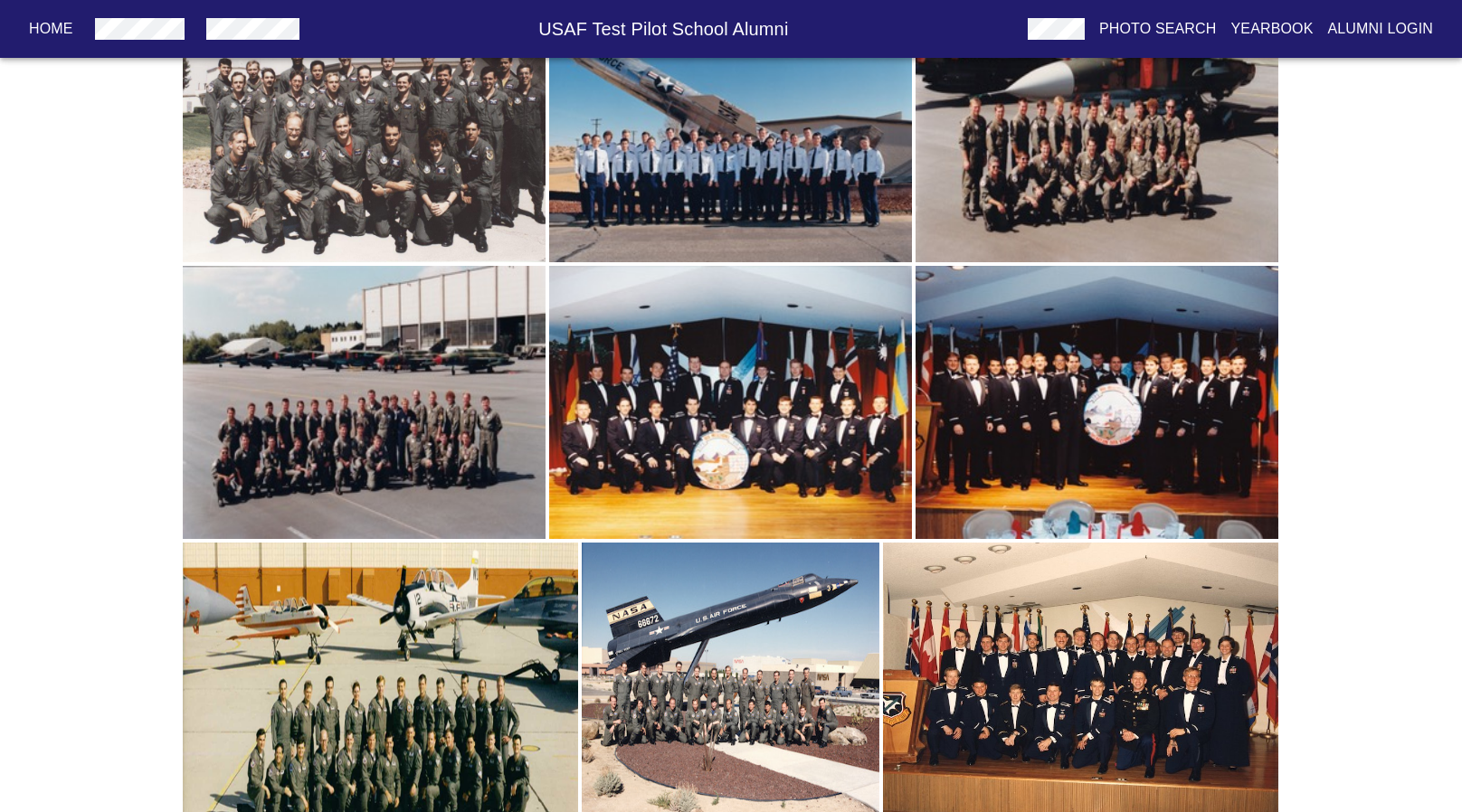
click at [803, 443] on img "button" at bounding box center [730, 403] width 363 height 273
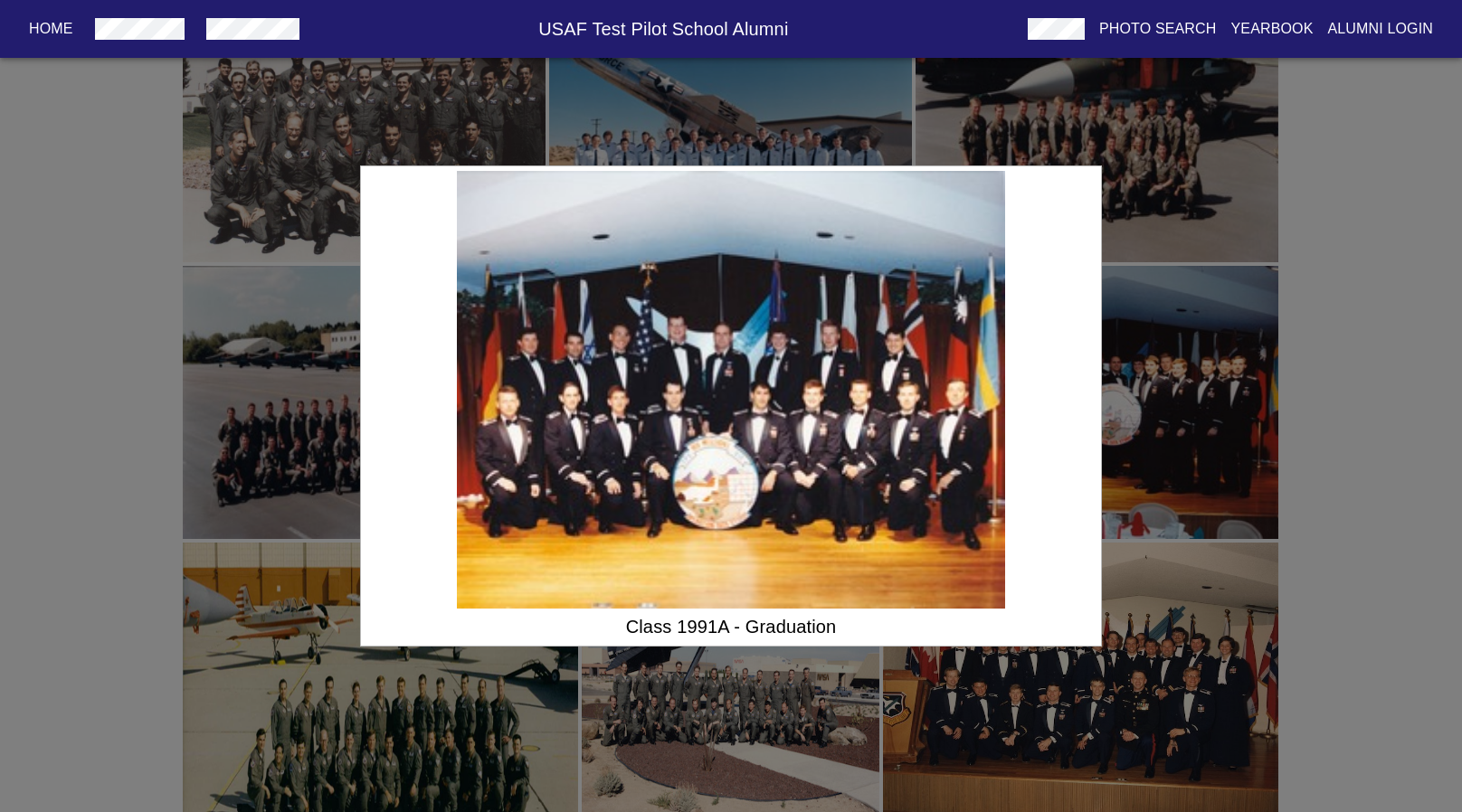
click at [1131, 391] on div "Class 1991A - Graduation" at bounding box center [731, 406] width 1462 height 812
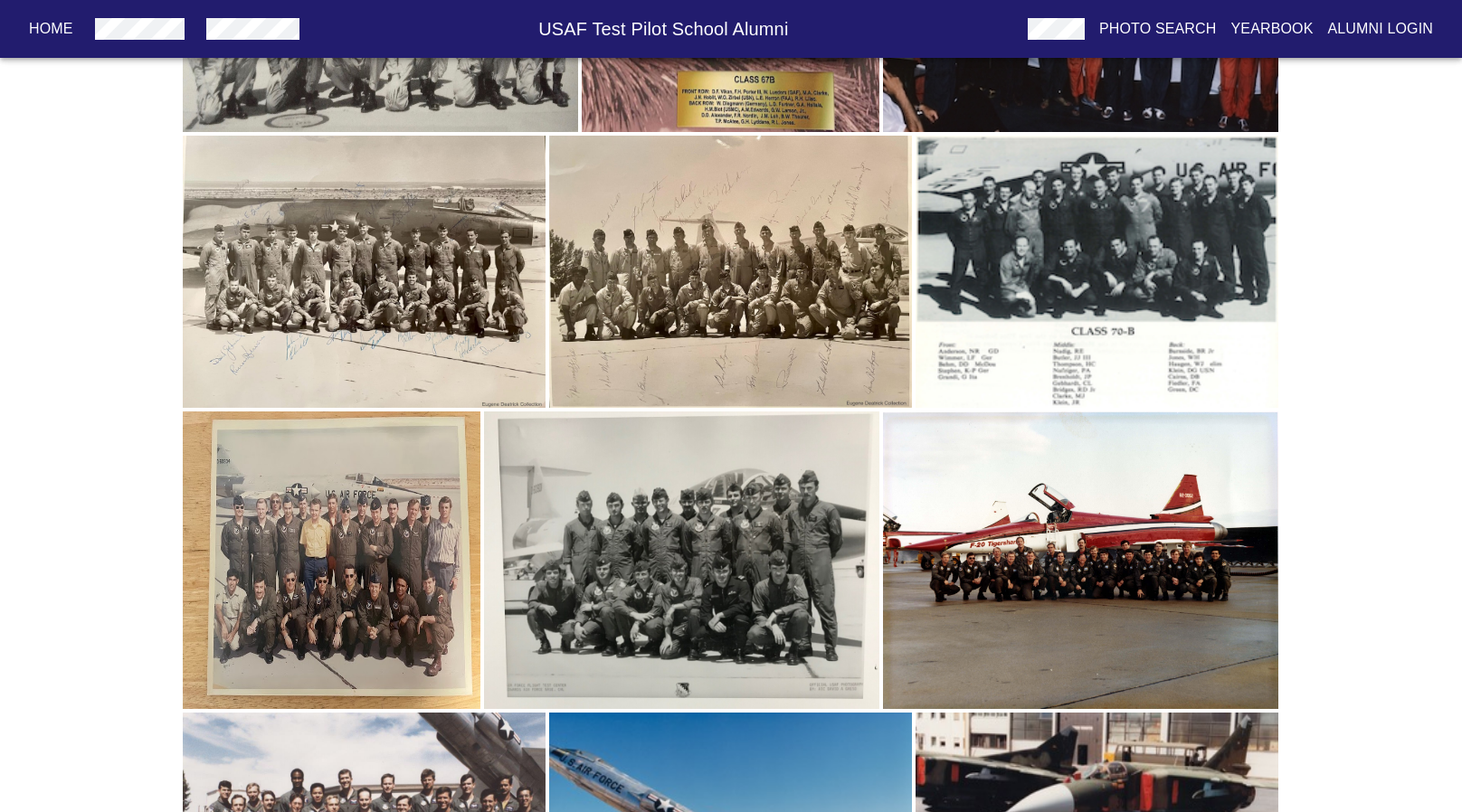
scroll to position [1376, 0]
click at [788, 492] on img "button" at bounding box center [682, 560] width 395 height 297
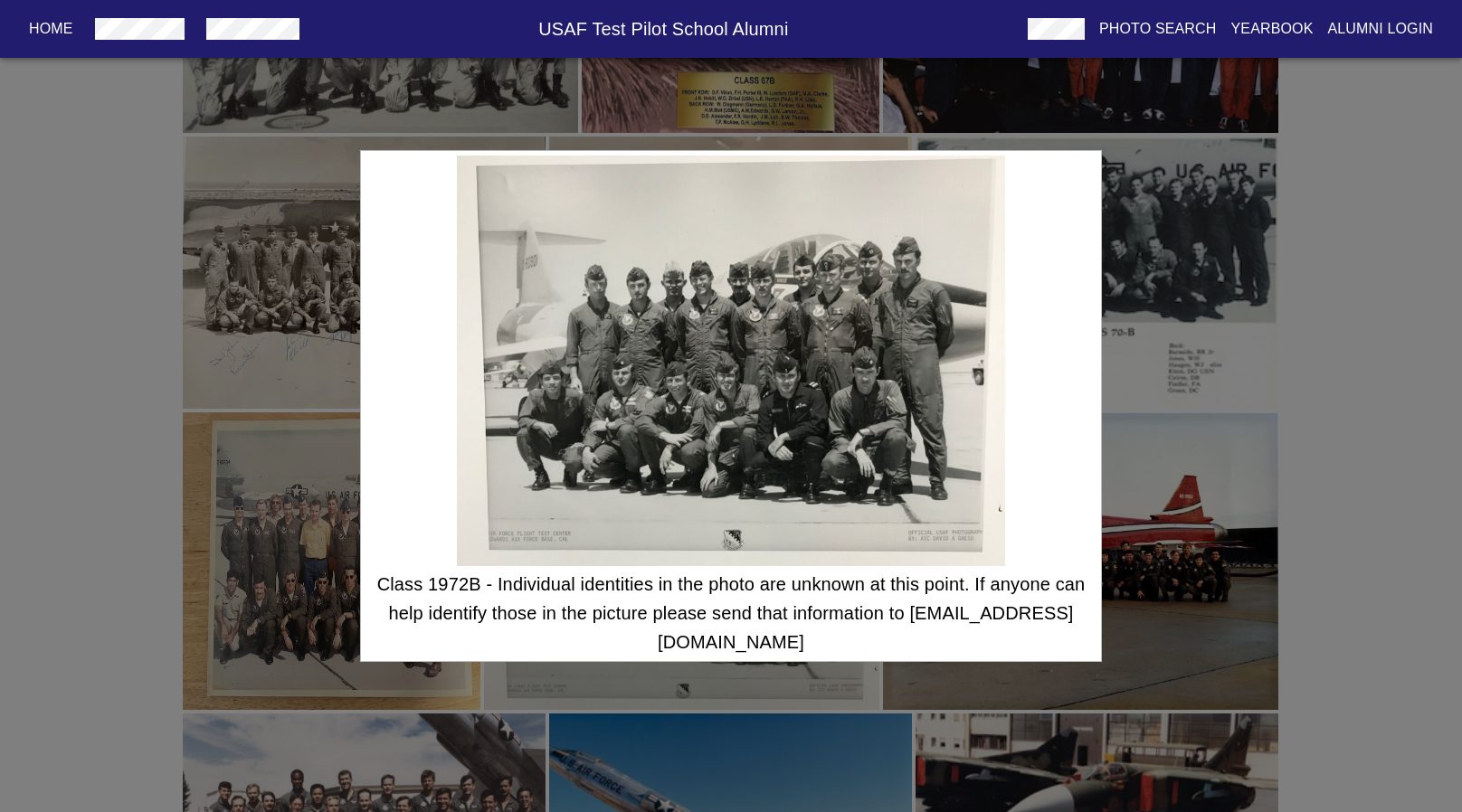
click at [1176, 391] on div "Class 1972B - Individual identities in the photo are unknown at this point. If …" at bounding box center [731, 406] width 1462 height 812
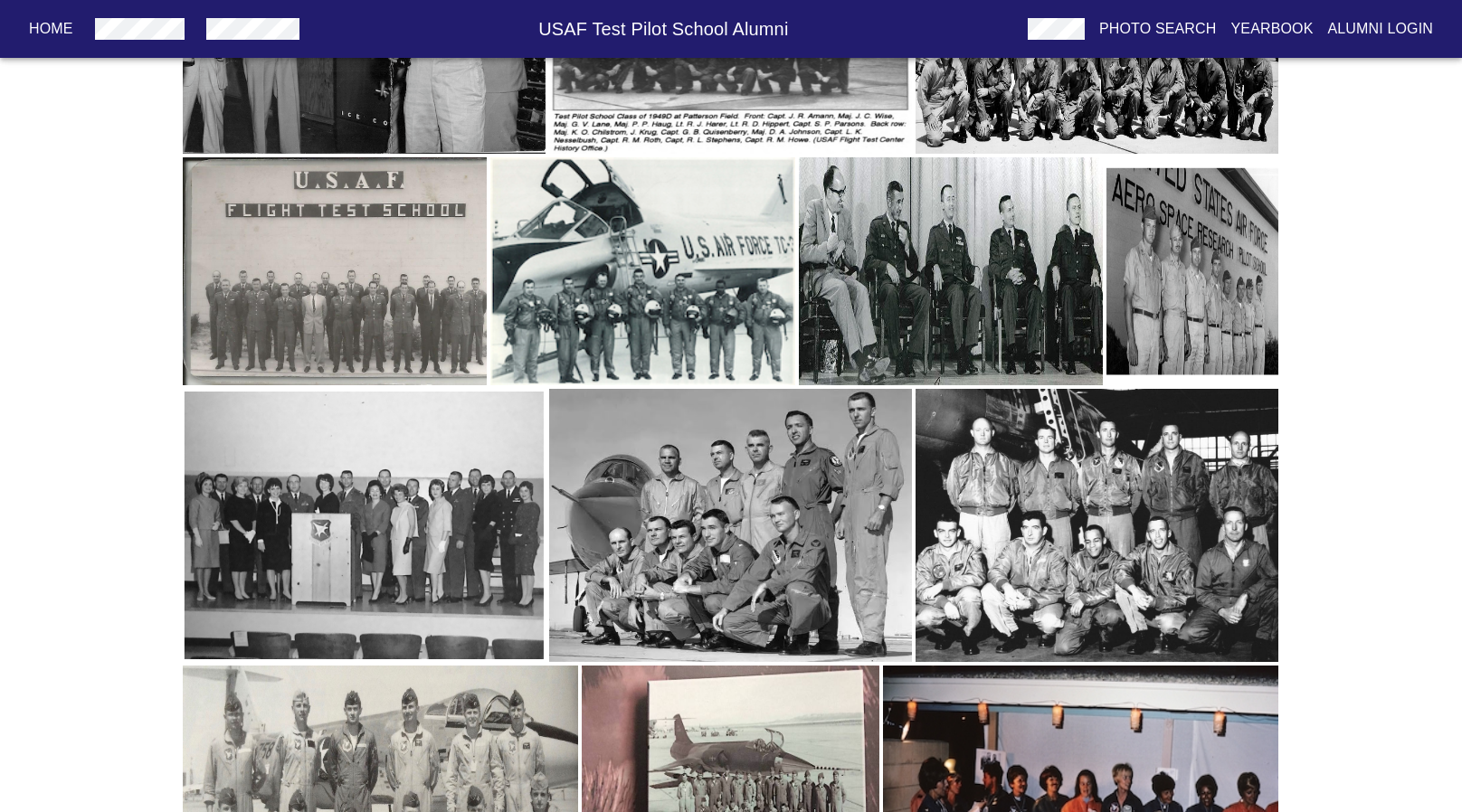
scroll to position [0, 0]
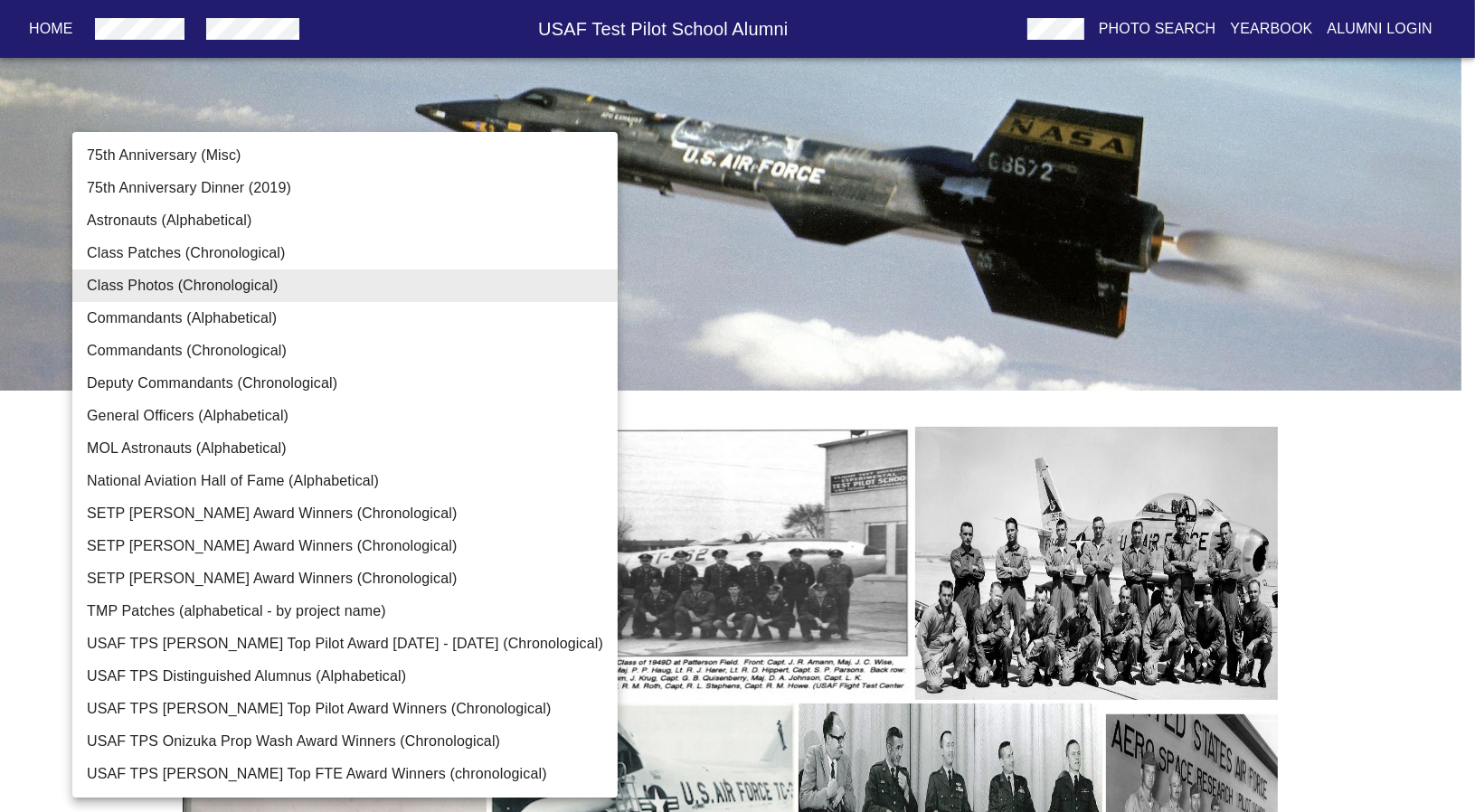
click at [321, 196] on li "75th Anniversary Dinner (2019)" at bounding box center [345, 189] width 545 height 33
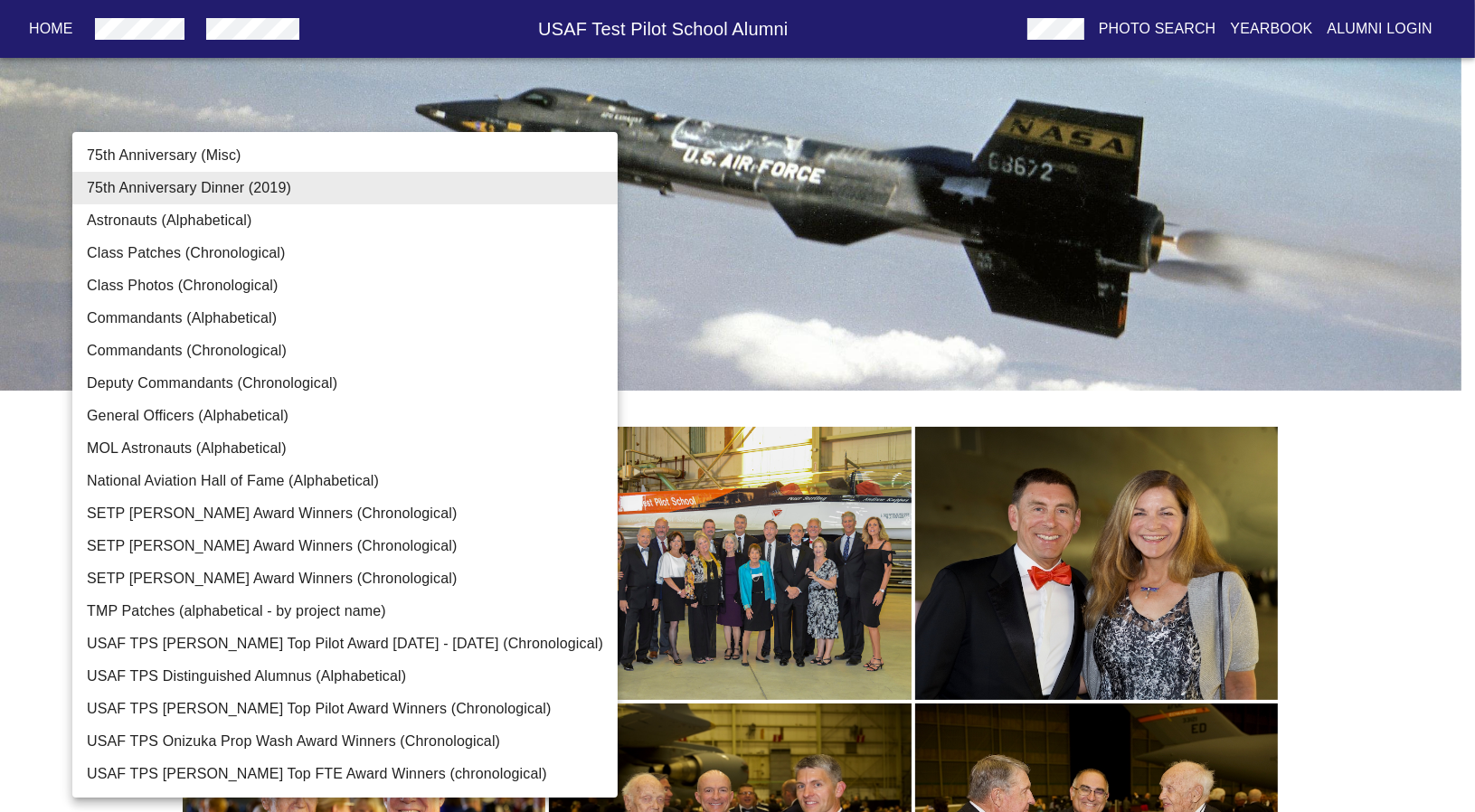
click at [358, 158] on li "75th Anniversary (Misc)" at bounding box center [345, 156] width 545 height 33
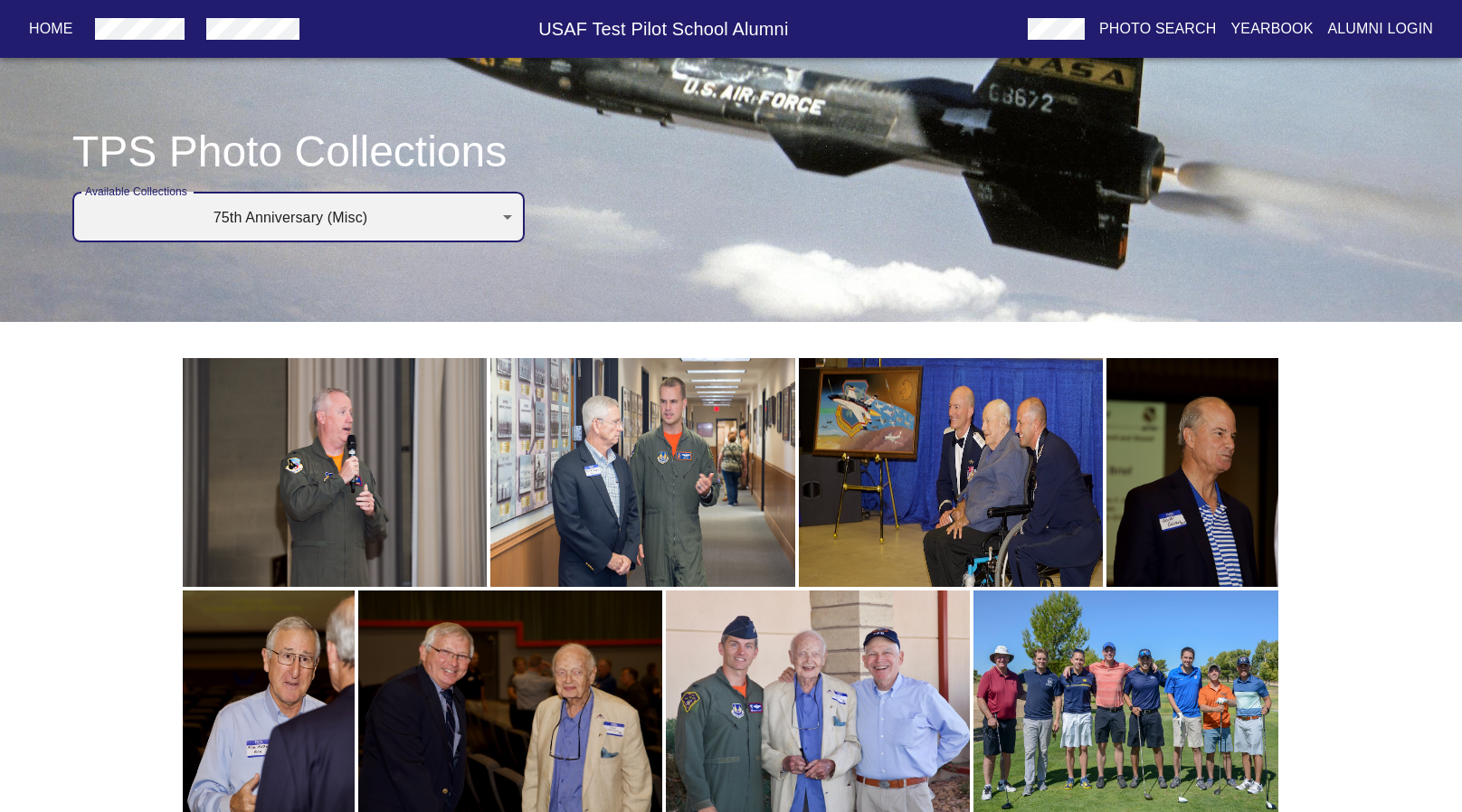
scroll to position [15, 0]
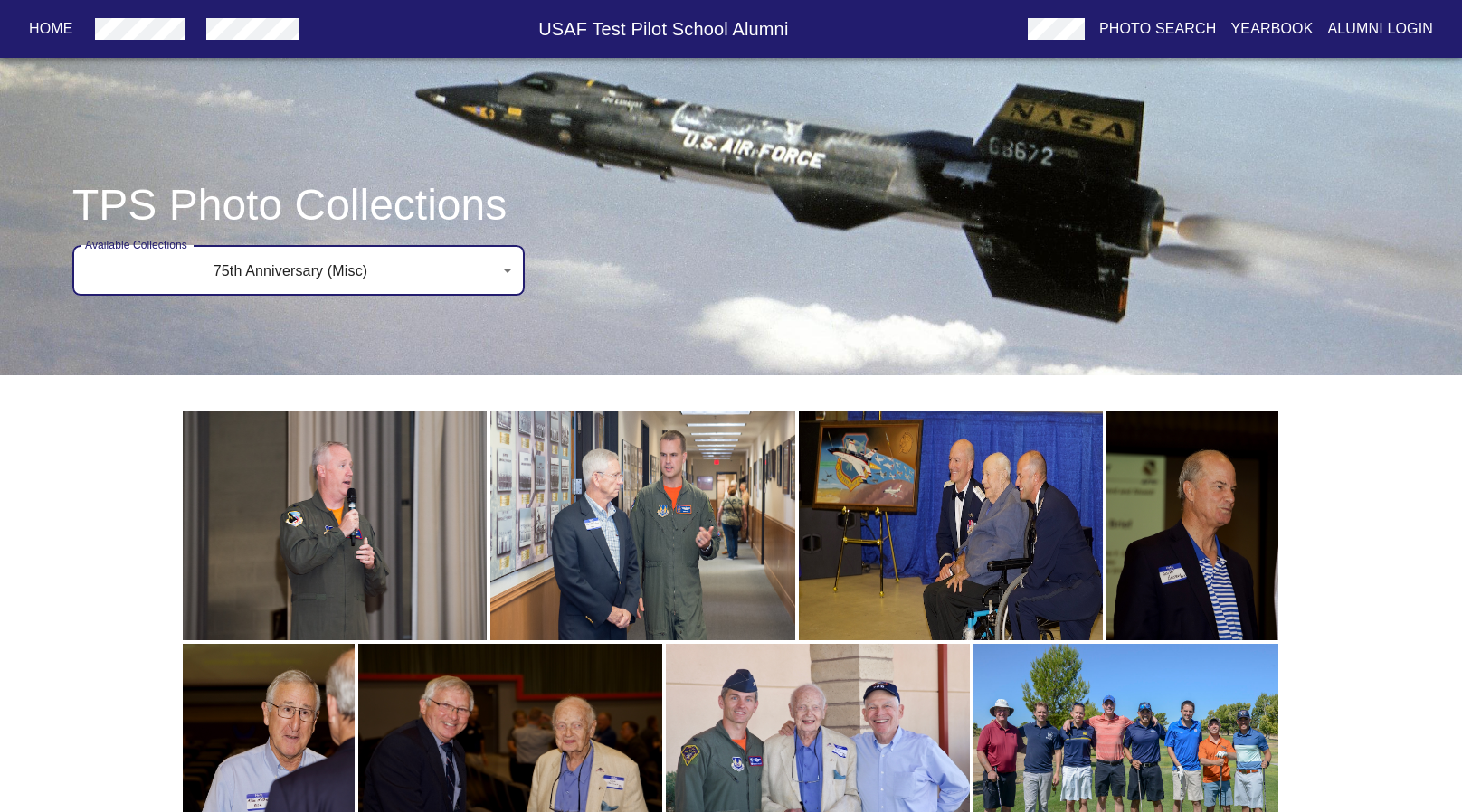
click at [373, 272] on body "Home USAF Test Pilot School Alumni Photo Search Yearbook Alumni Login TPS Photo…" at bounding box center [731, 585] width 1462 height 1142
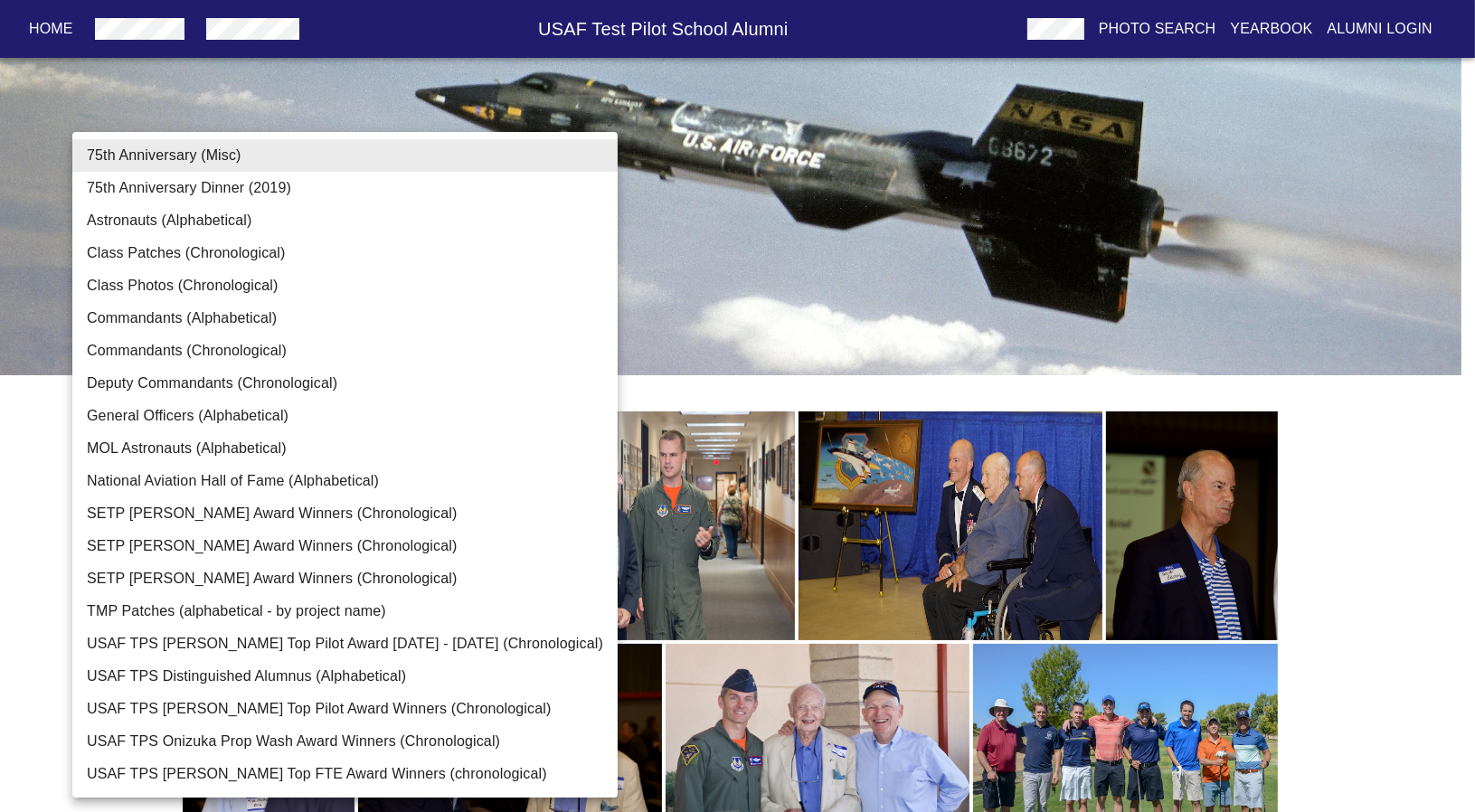
click at [273, 428] on li "General Officers (Alphabetical)" at bounding box center [345, 416] width 545 height 33
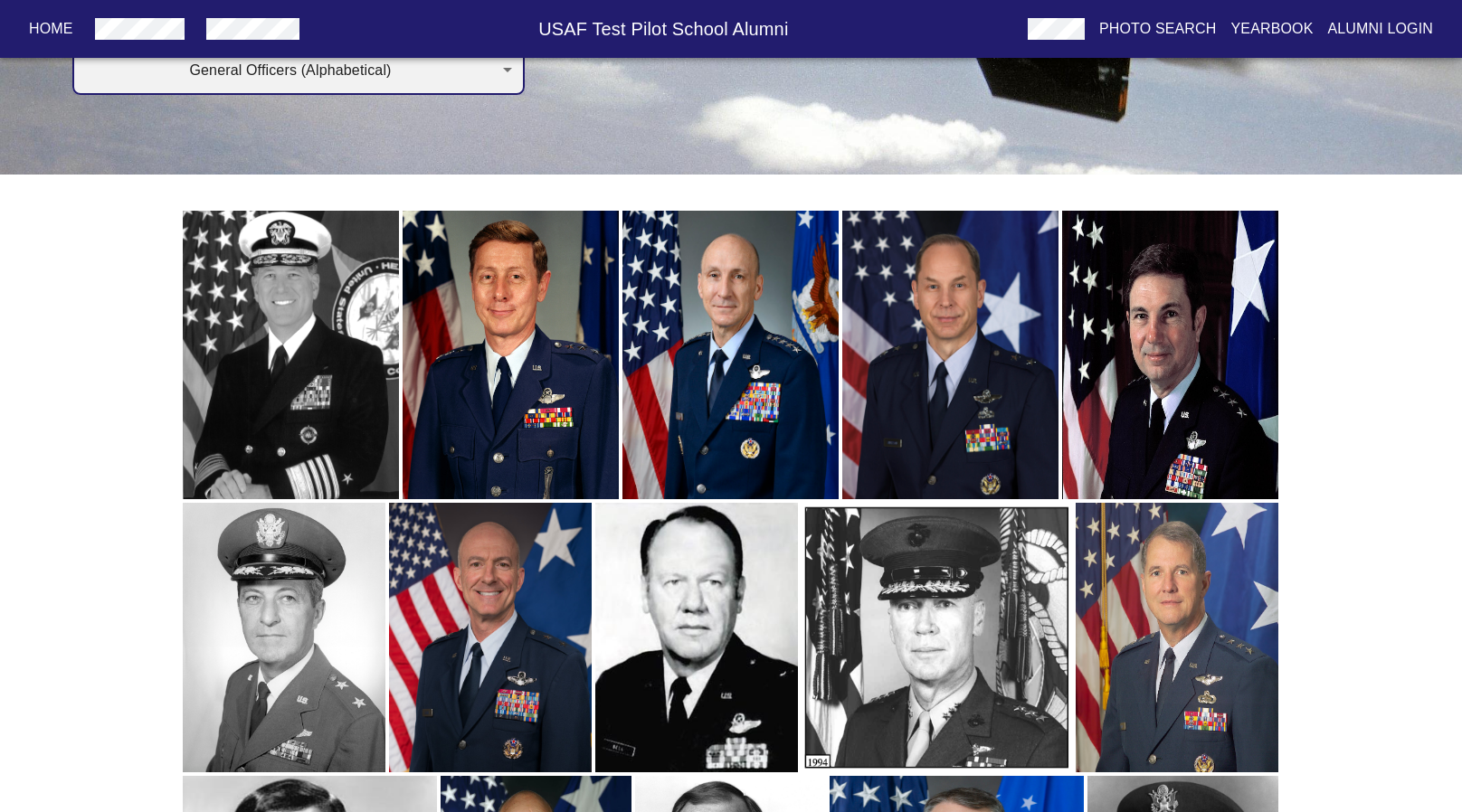
scroll to position [0, 0]
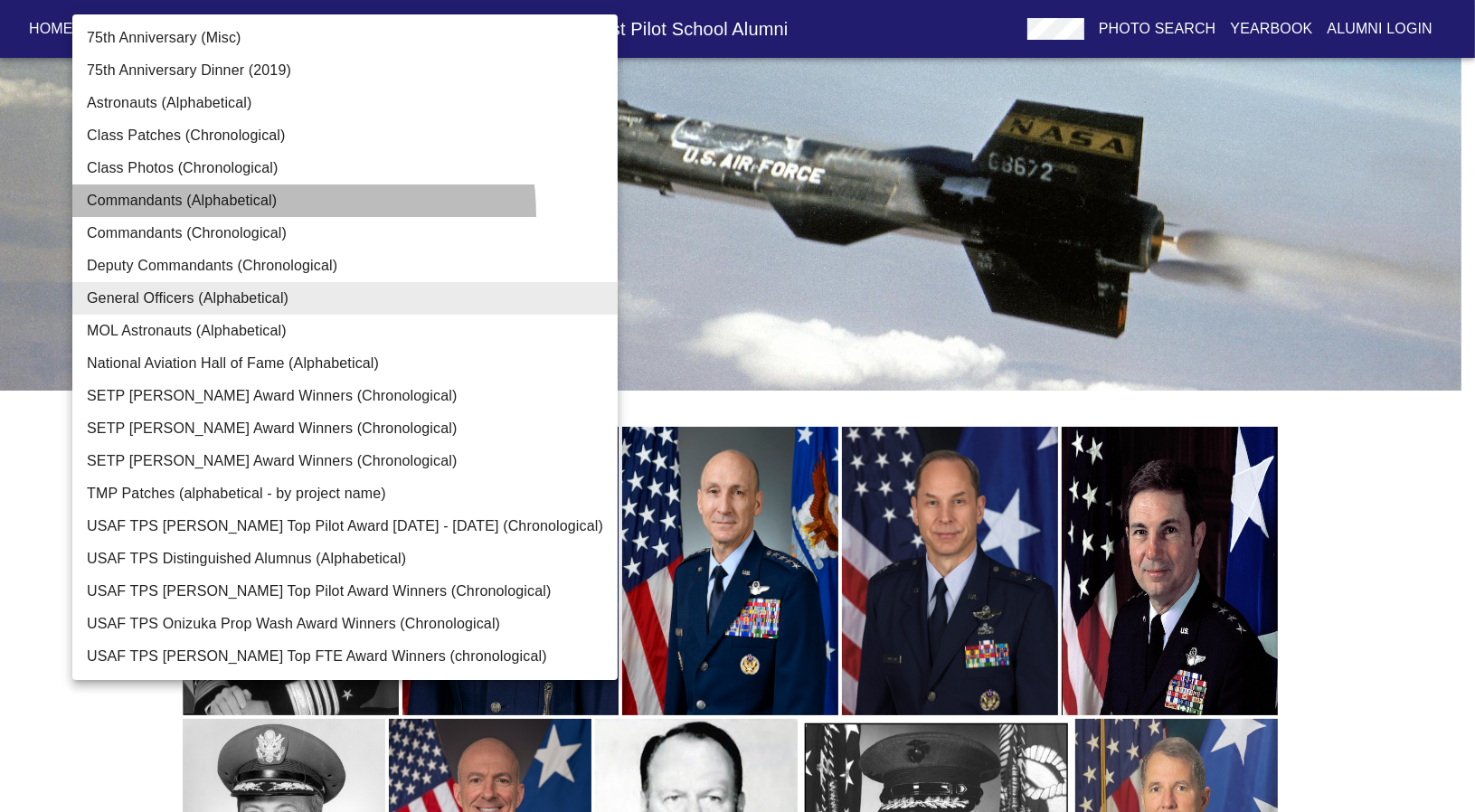
click at [281, 215] on li "Commandants (Alphabetical)" at bounding box center [345, 201] width 545 height 33
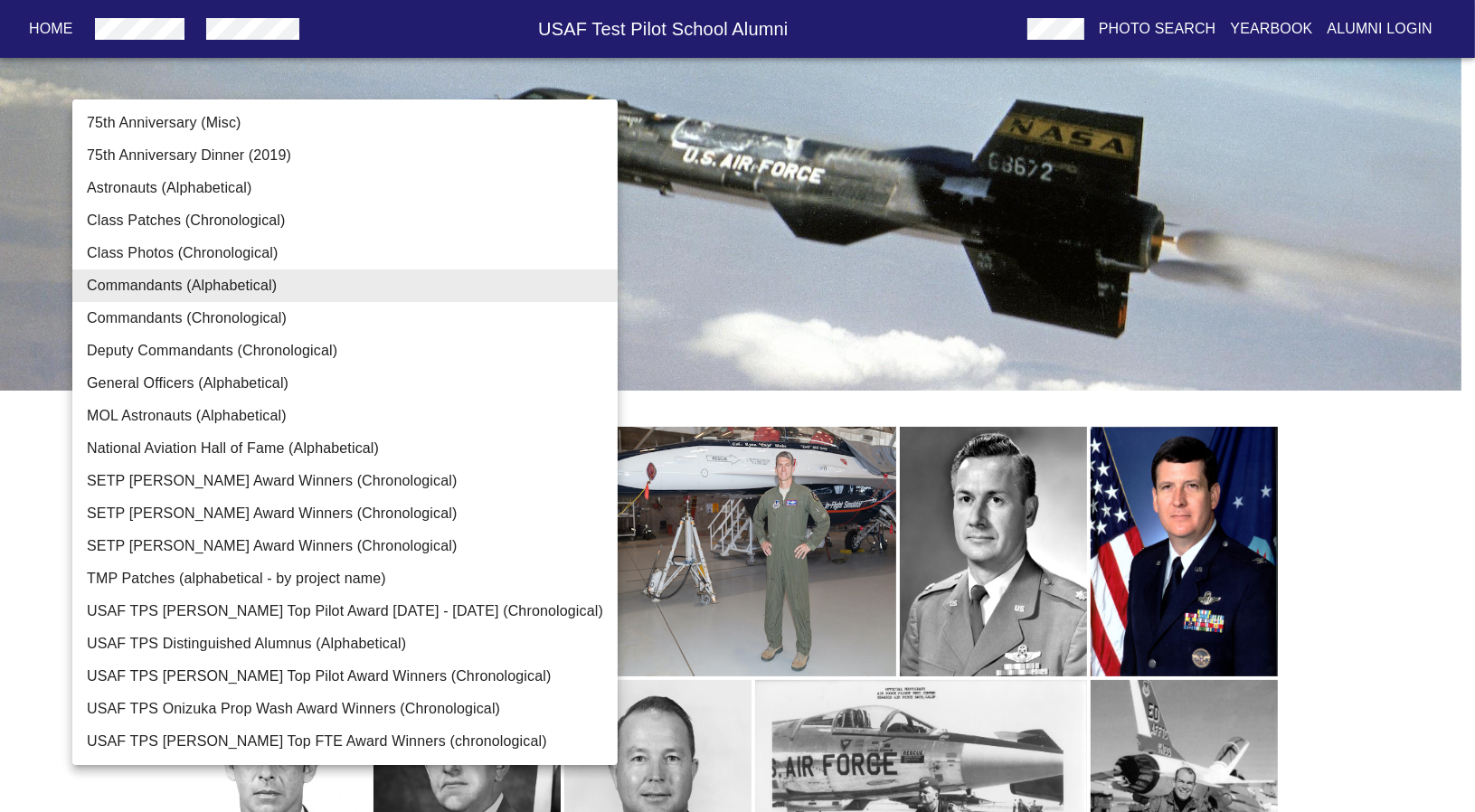
click at [277, 263] on li "Class Photos (Chronological)" at bounding box center [345, 254] width 545 height 33
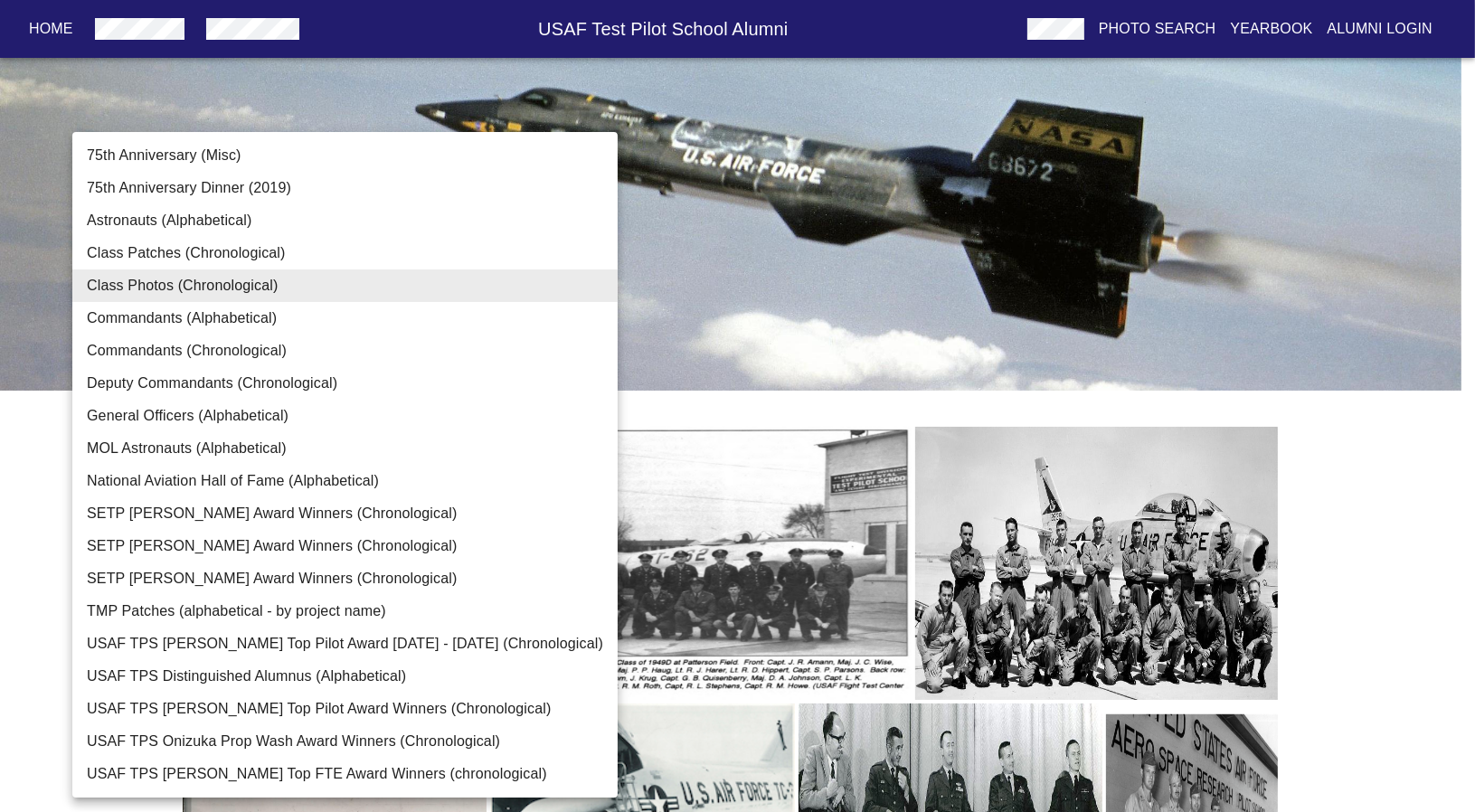
click at [288, 697] on li "USAF TPS [PERSON_NAME] Top Pilot Award Winners (Chronological)" at bounding box center [345, 709] width 545 height 33
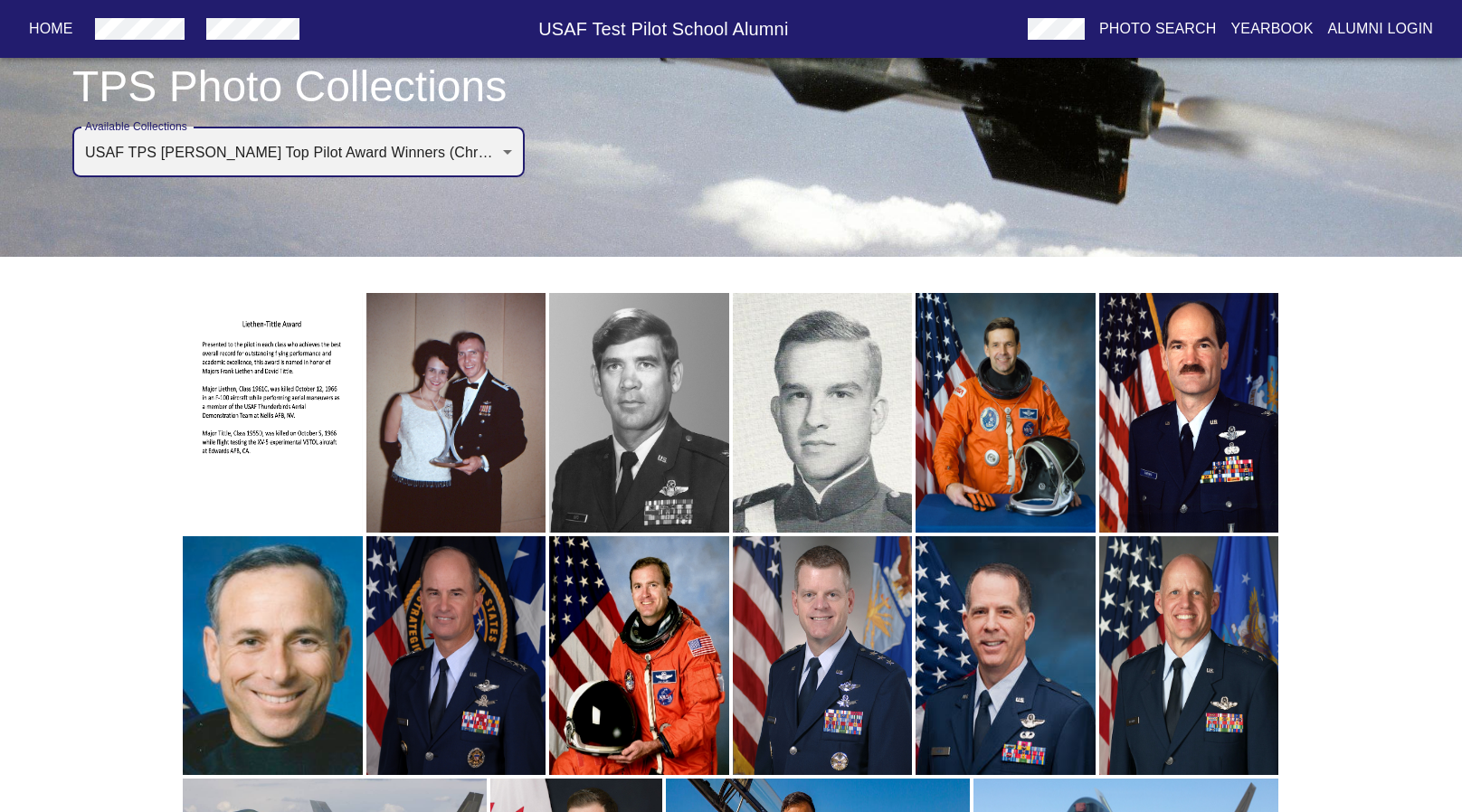
scroll to position [50, 0]
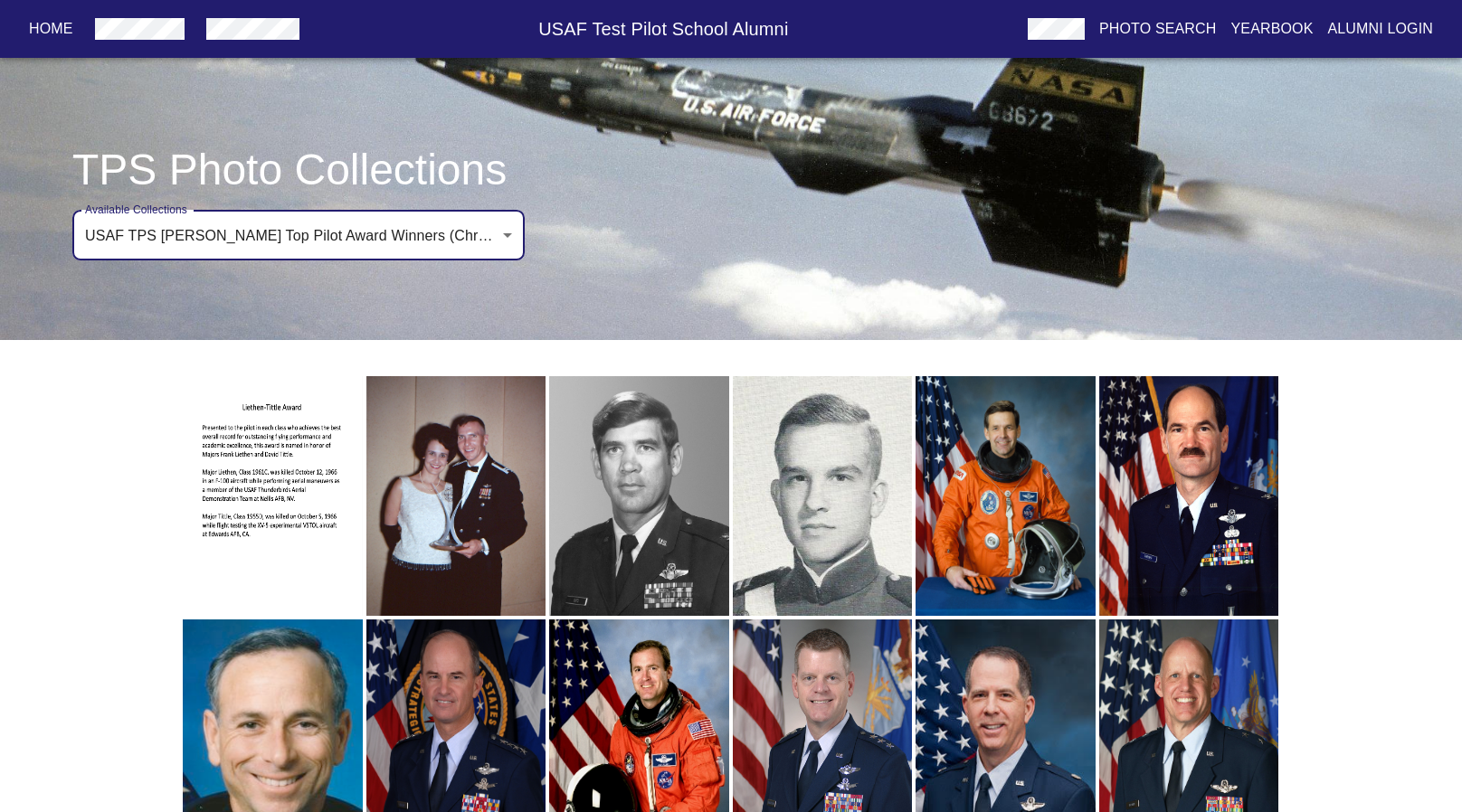
click at [416, 236] on body "Home USAF Test Pilot School Alumni Photo Search Yearbook Alumni Login TPS Photo…" at bounding box center [731, 538] width 1462 height 1120
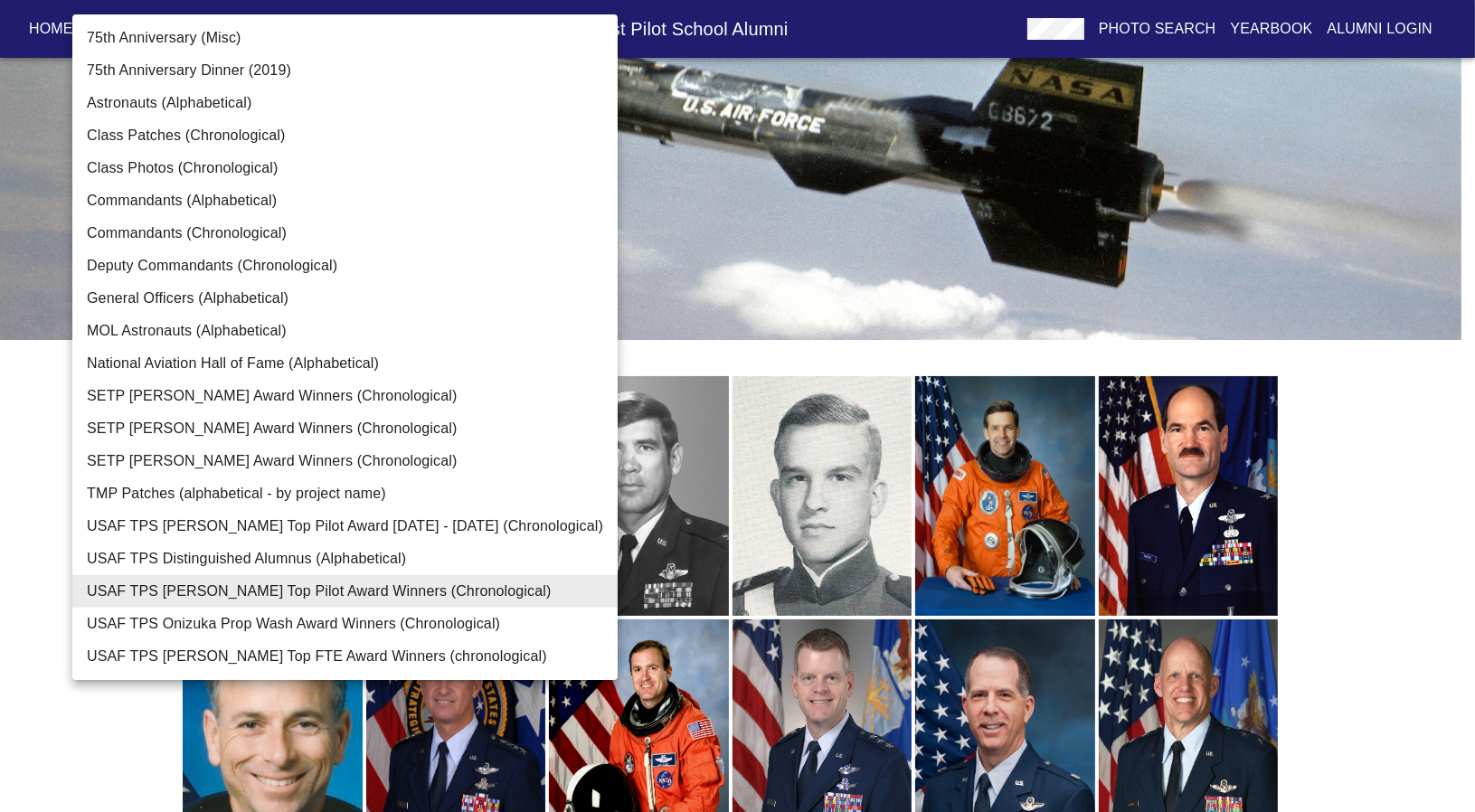
click at [300, 395] on li "SETP [PERSON_NAME] Award Winners (Chronological)" at bounding box center [345, 396] width 545 height 33
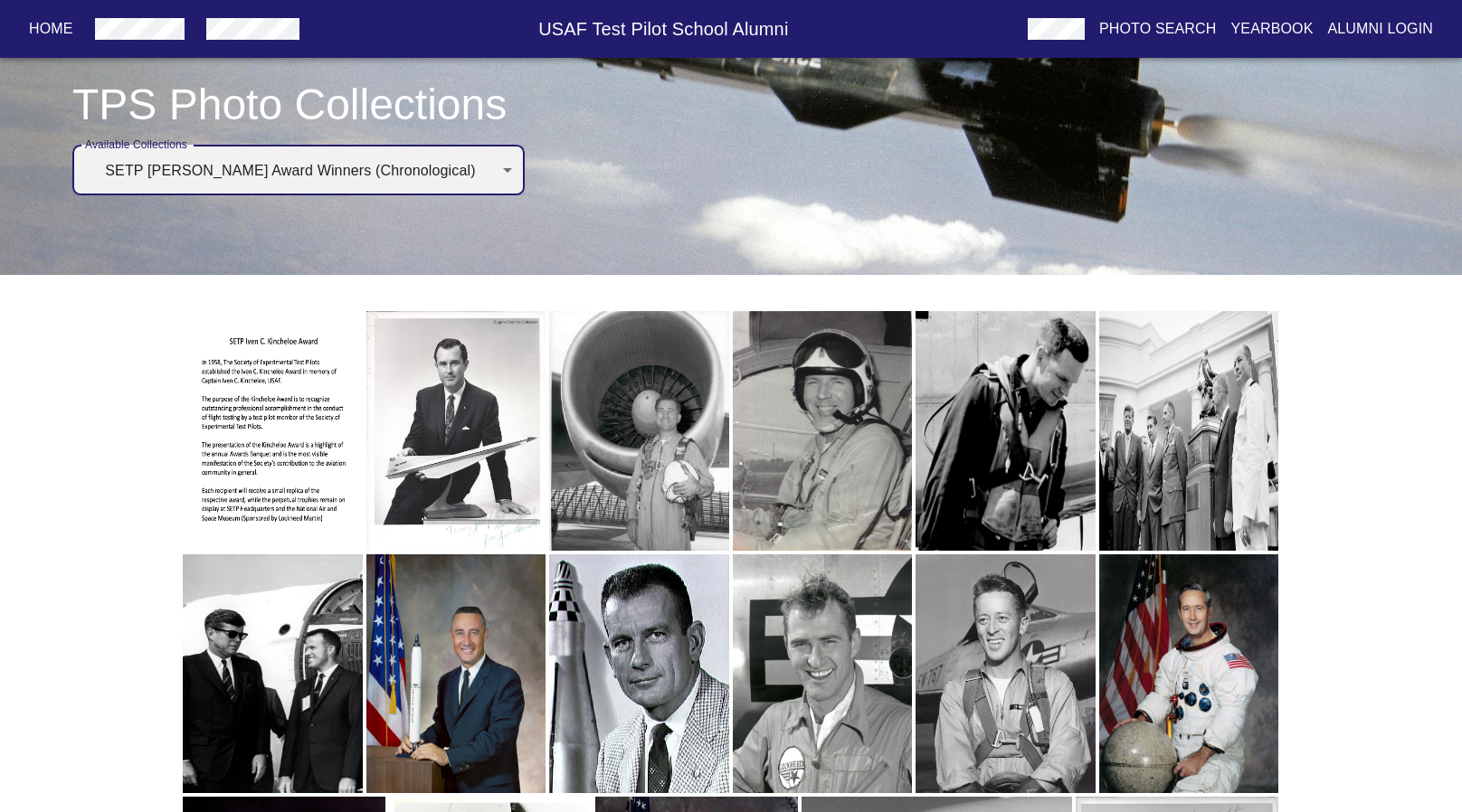
scroll to position [40, 0]
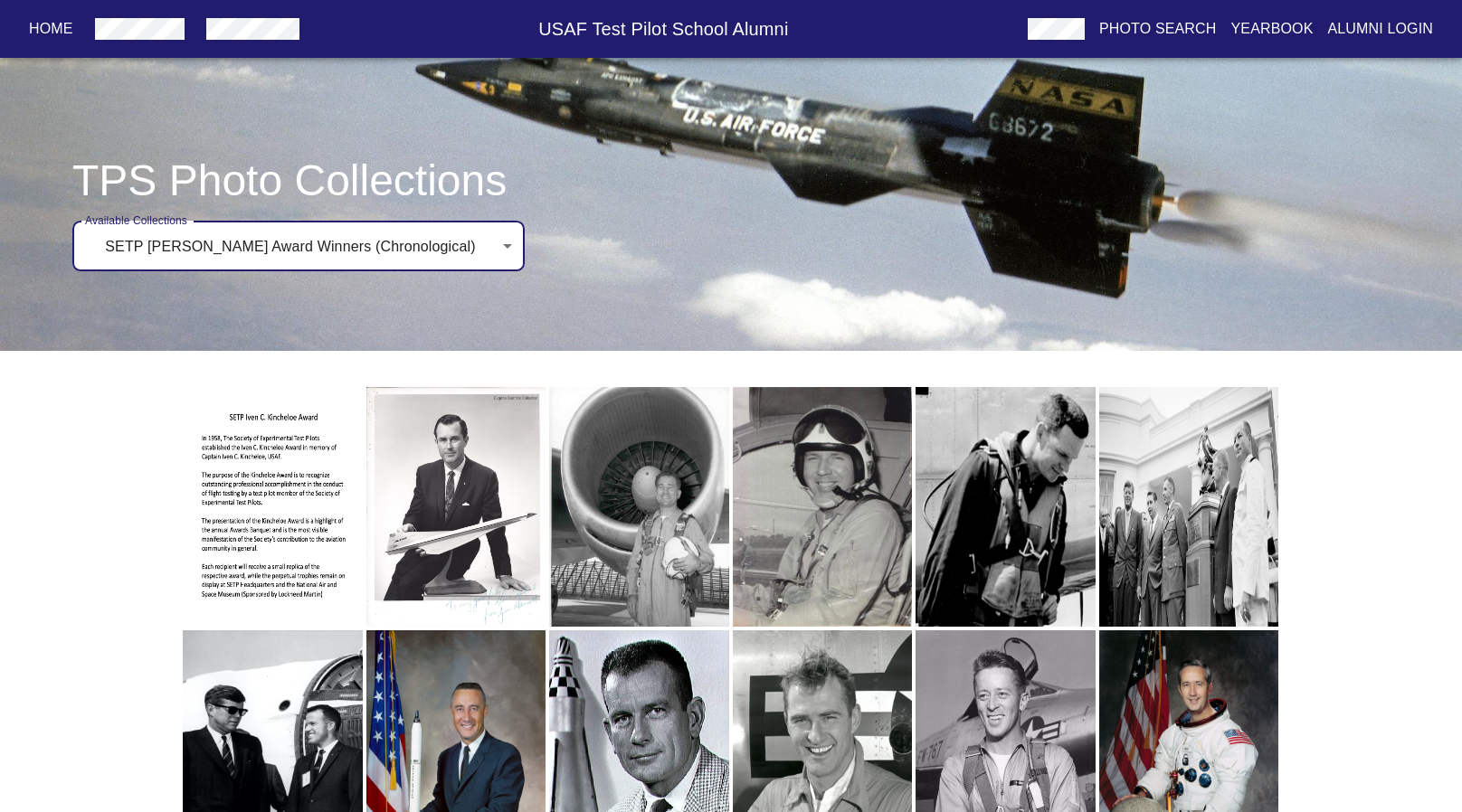
click at [380, 241] on body "Home USAF Test Pilot School Alumni Photo Search Yearbook Alumni Login TPS Photo…" at bounding box center [731, 816] width 1462 height 1653
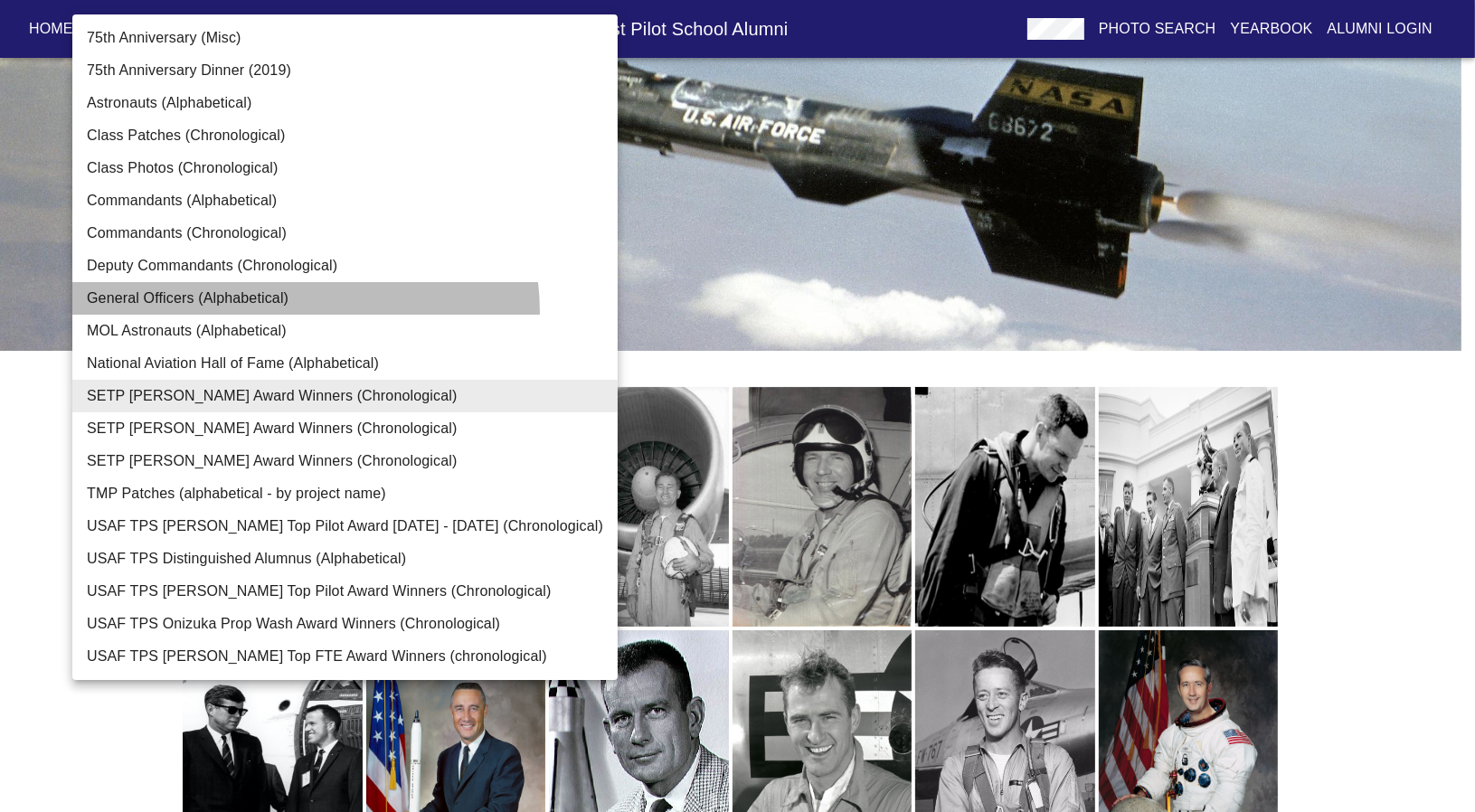
click at [305, 311] on li "General Officers (Alphabetical)" at bounding box center [345, 298] width 545 height 33
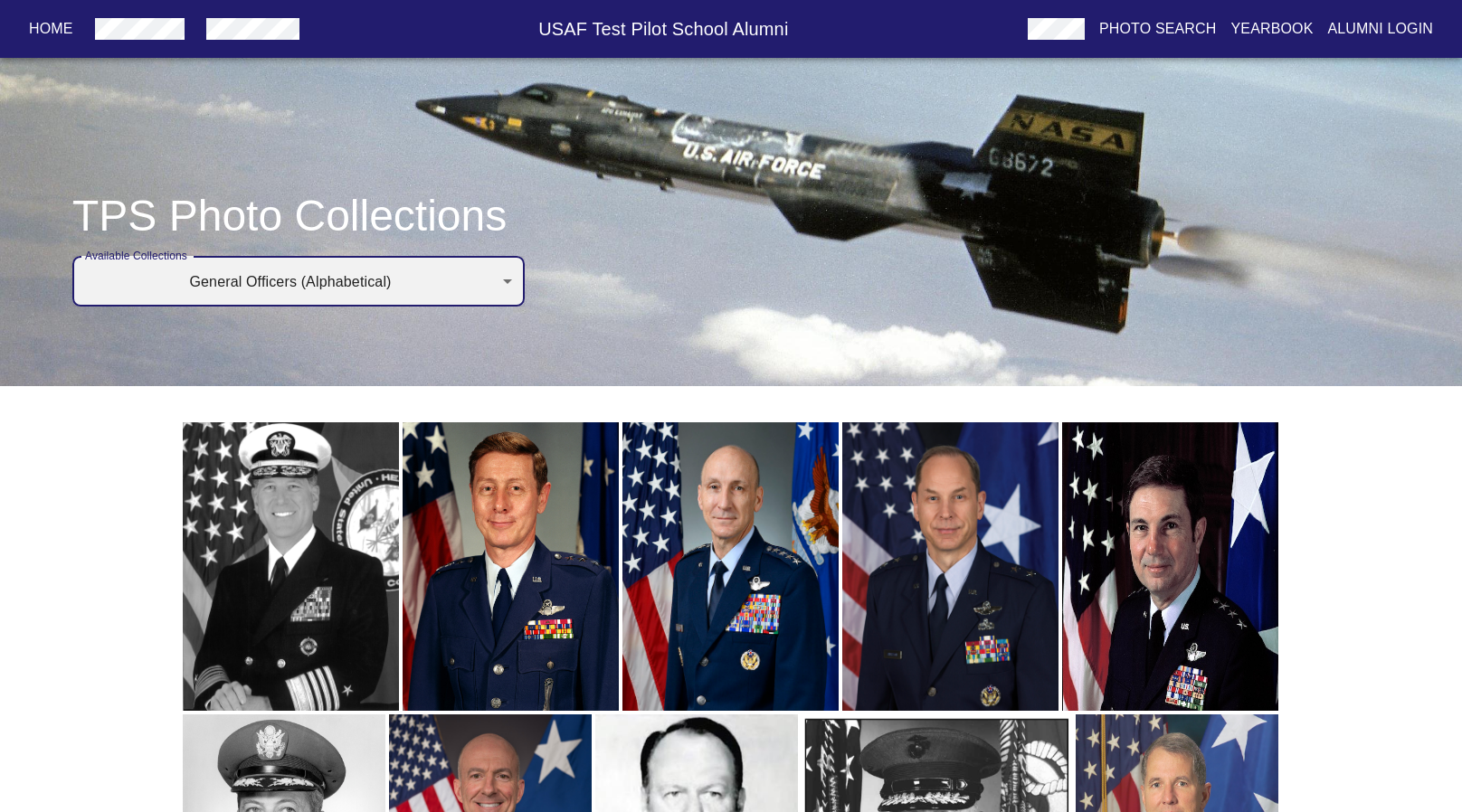
scroll to position [0, 0]
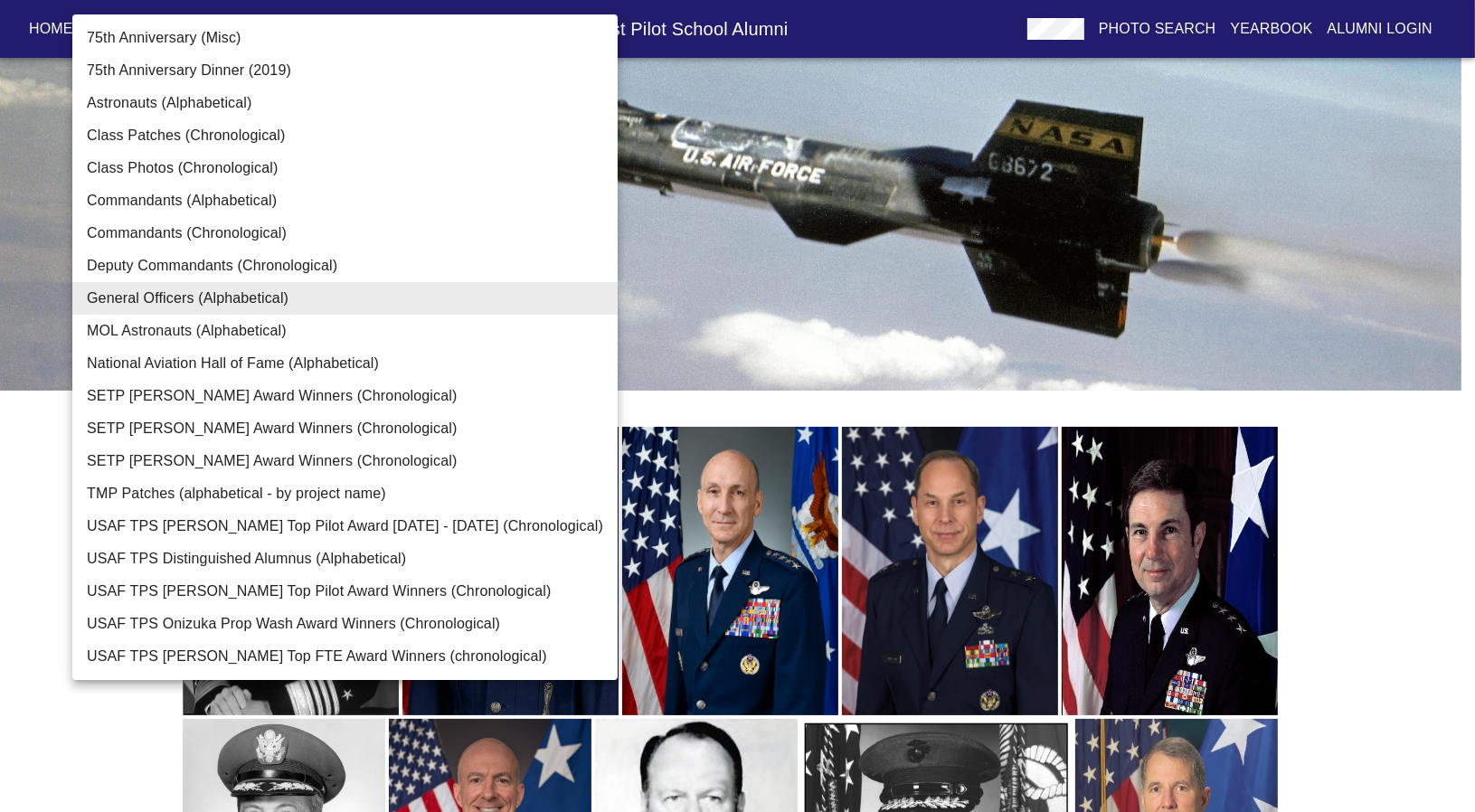
drag, startPoint x: 434, startPoint y: 236, endPoint x: 370, endPoint y: 232, distance: 64.1
click at [370, 232] on li "Commandants (Chronological)" at bounding box center [345, 233] width 545 height 33
type input "Commandants (Chronological)"
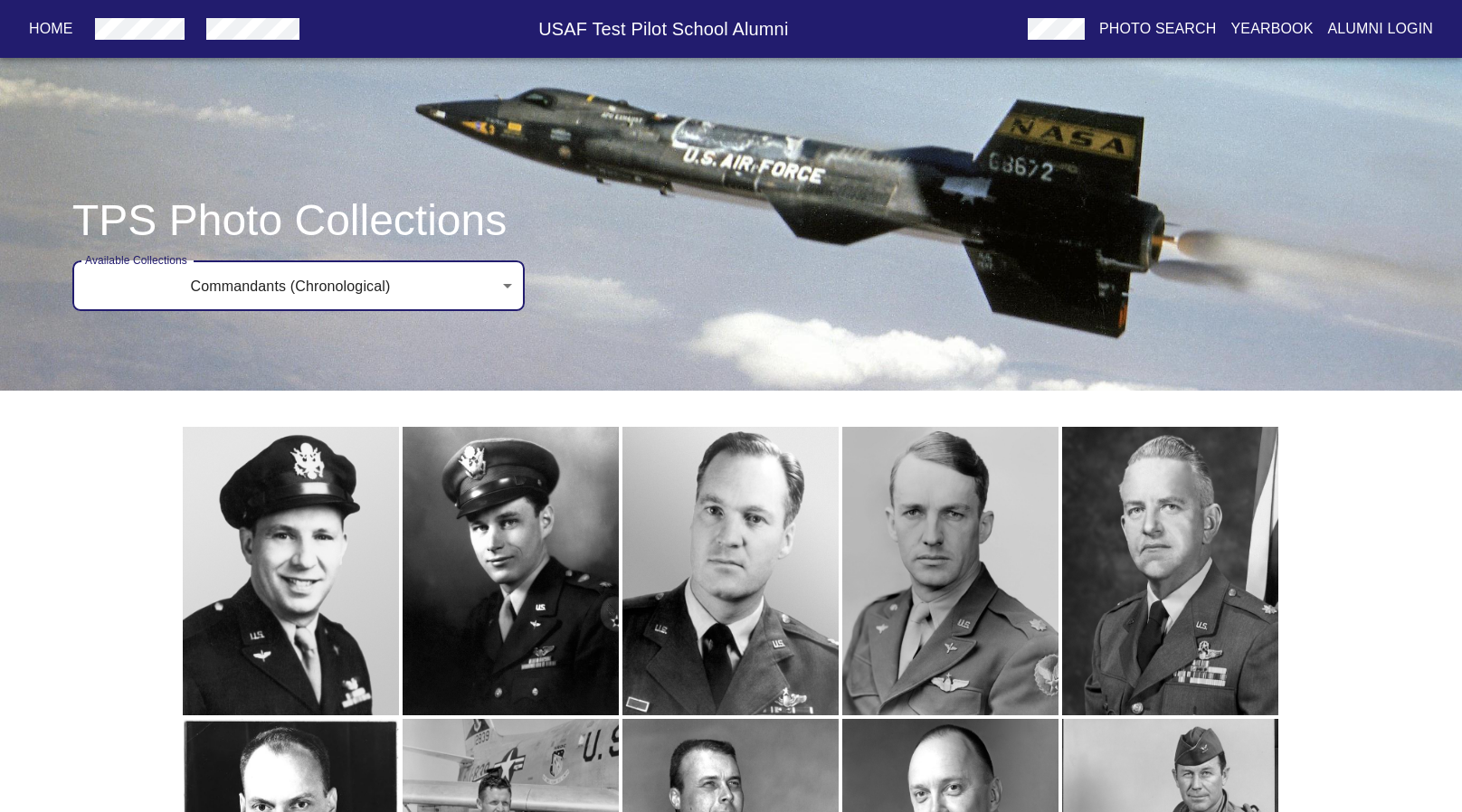
click at [1290, 20] on p "Yearbook" at bounding box center [1271, 29] width 82 height 21
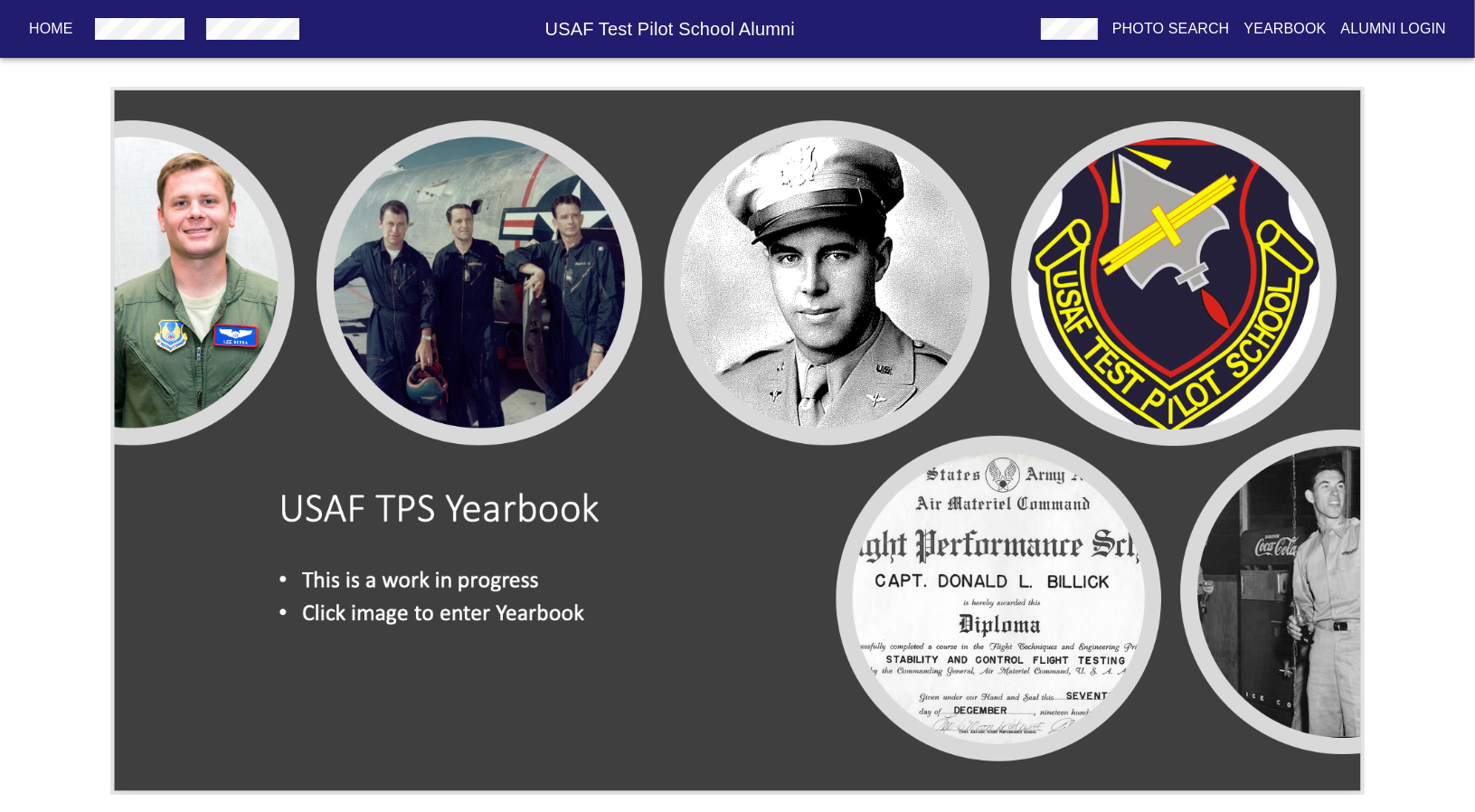
click at [950, 414] on img at bounding box center [737, 441] width 1253 height 708
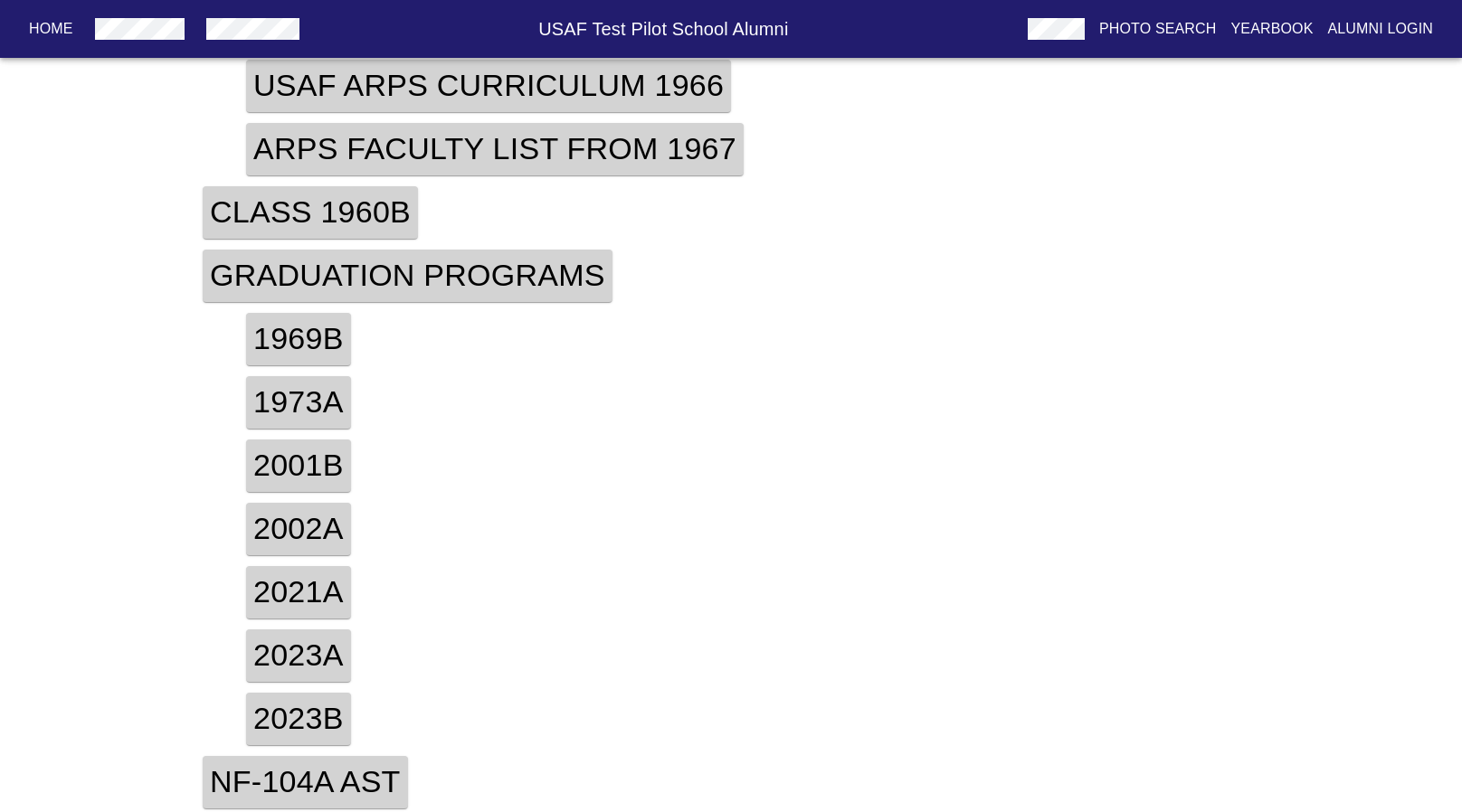
scroll to position [280, 0]
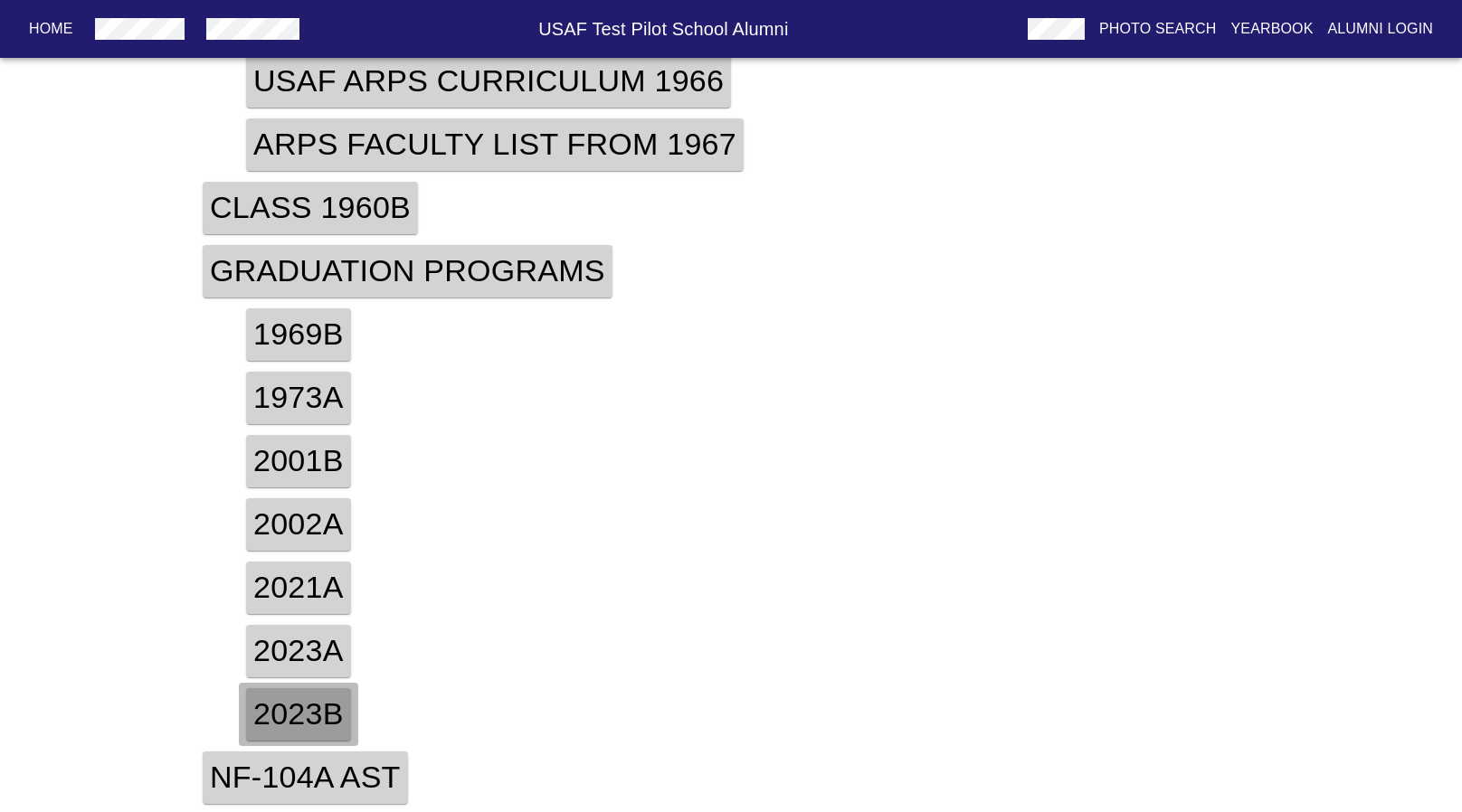
click at [319, 721] on h4 "2023b" at bounding box center [298, 714] width 105 height 52
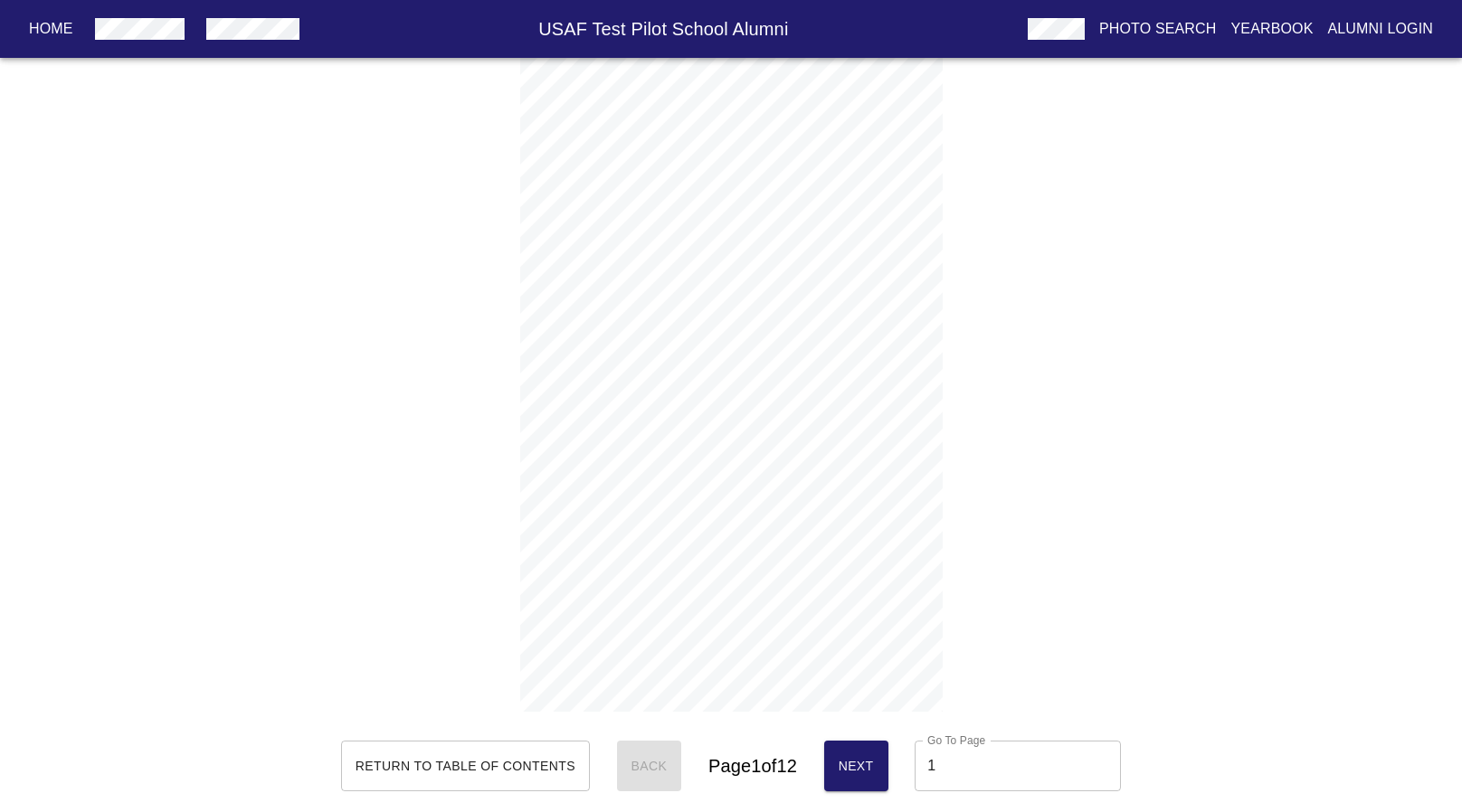
scroll to position [7, 0]
click at [824, 765] on div "Return to Table of Contents Back Page 1 of 12 Next Go To Page 1 Go To Page" at bounding box center [730, 759] width 779 height 50
click at [865, 758] on span "Next" at bounding box center [856, 759] width 35 height 22
click at [865, 758] on span "Next" at bounding box center [856, 766] width 35 height 22
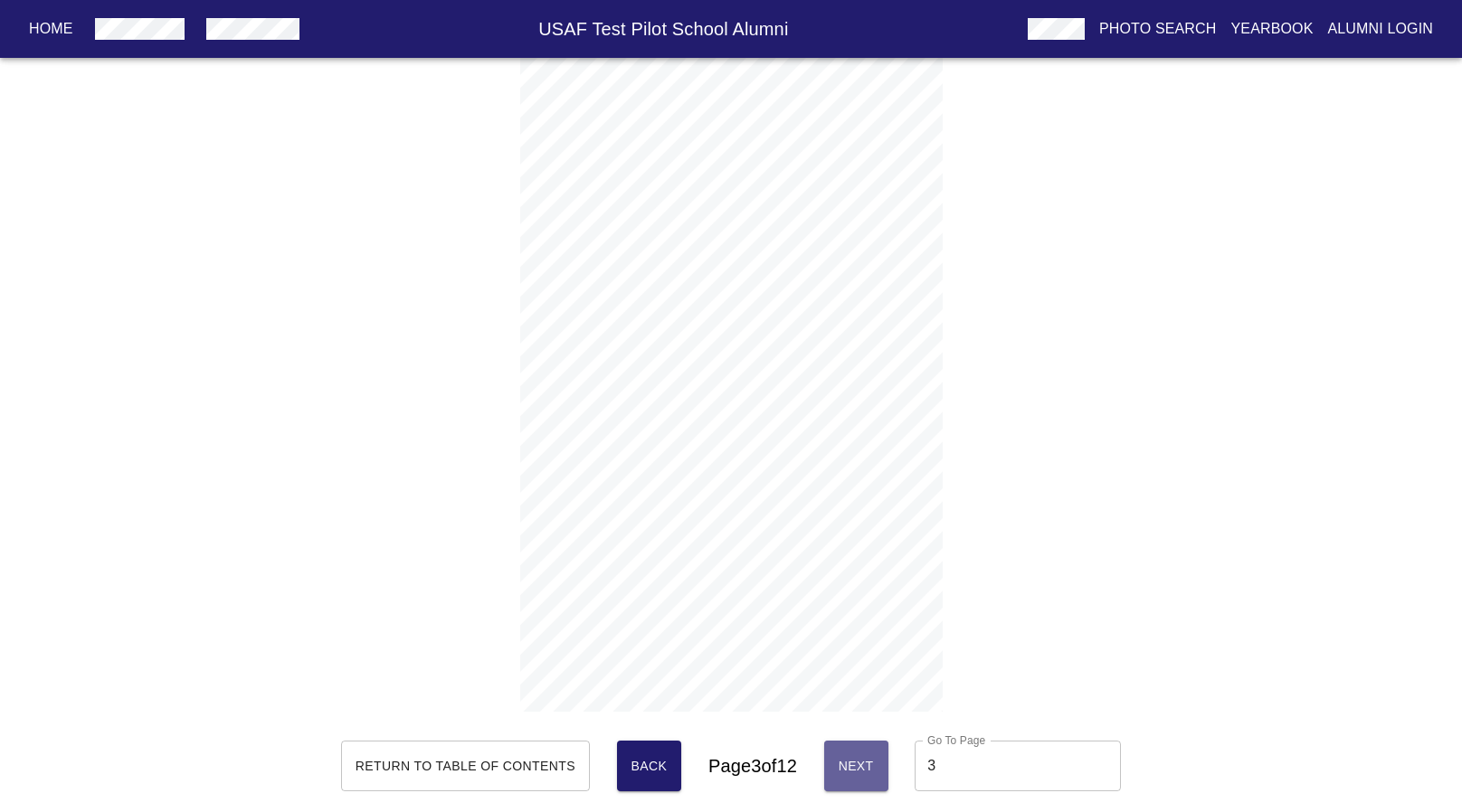
click at [865, 758] on span "Next" at bounding box center [856, 766] width 35 height 22
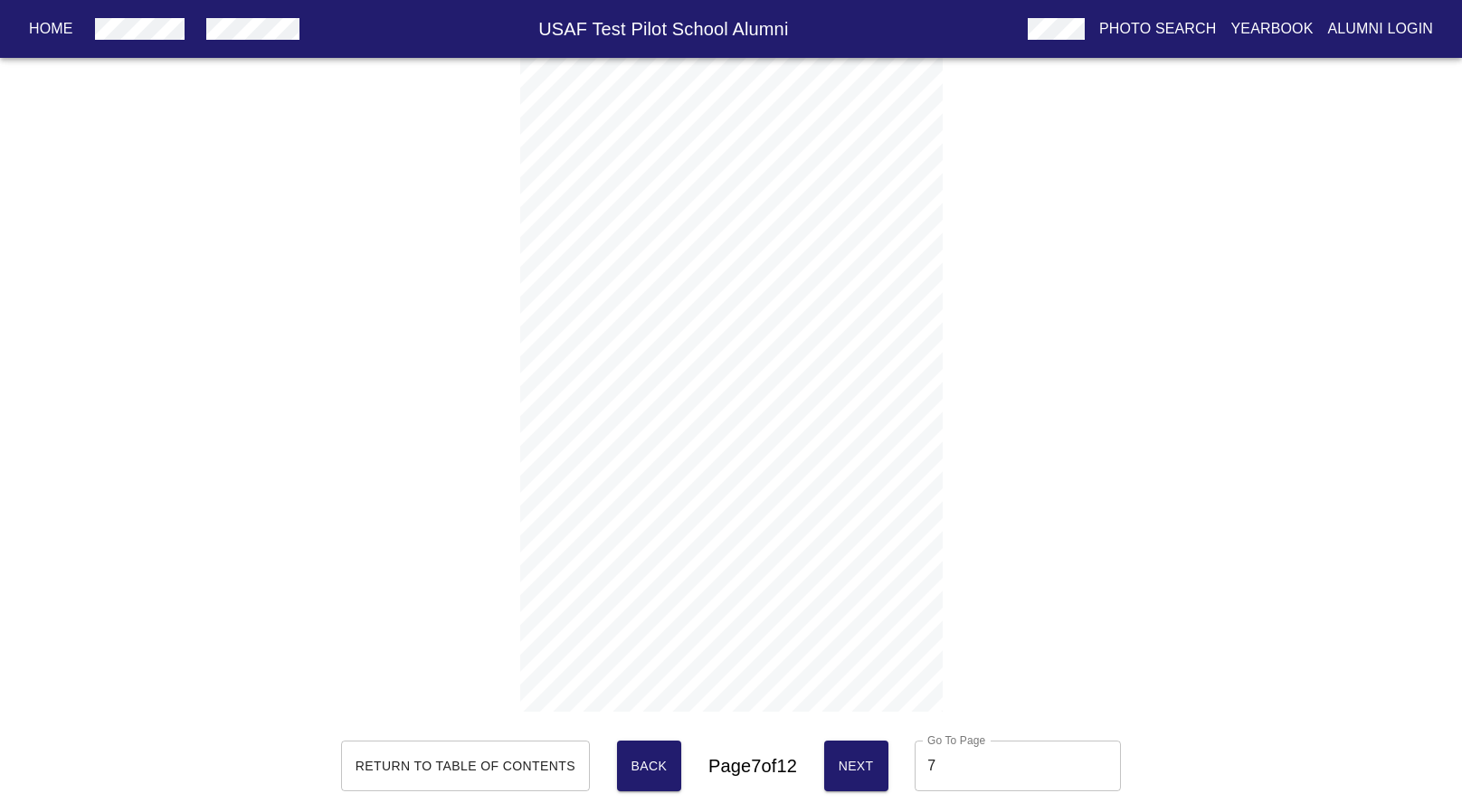
type input "8"
